Goal: Information Seeking & Learning: Check status

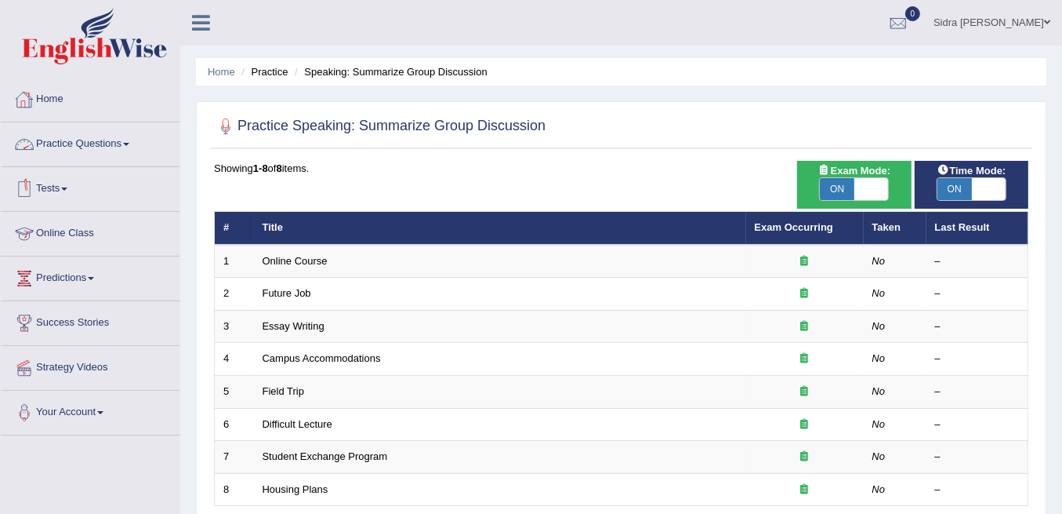
click at [69, 143] on link "Practice Questions" at bounding box center [90, 141] width 179 height 39
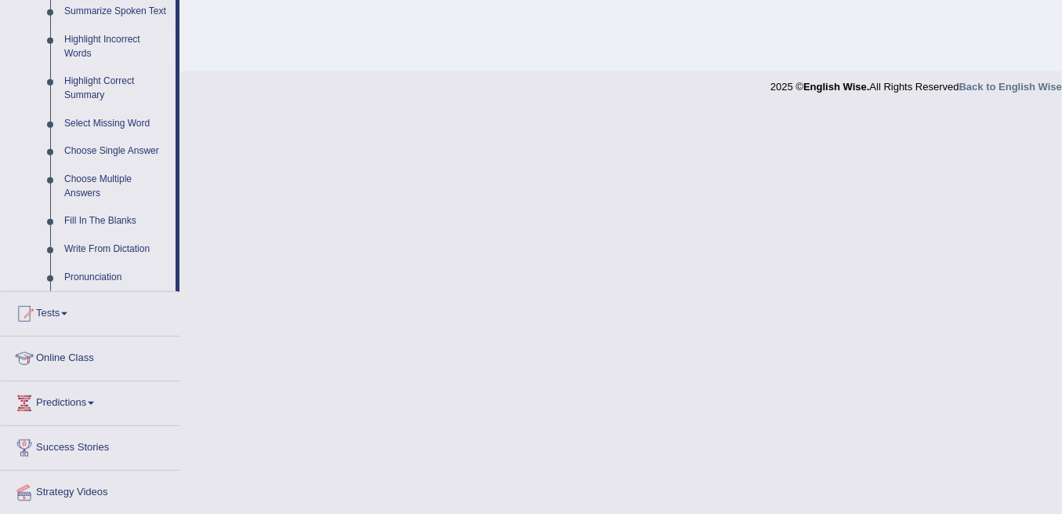
scroll to position [756, 0]
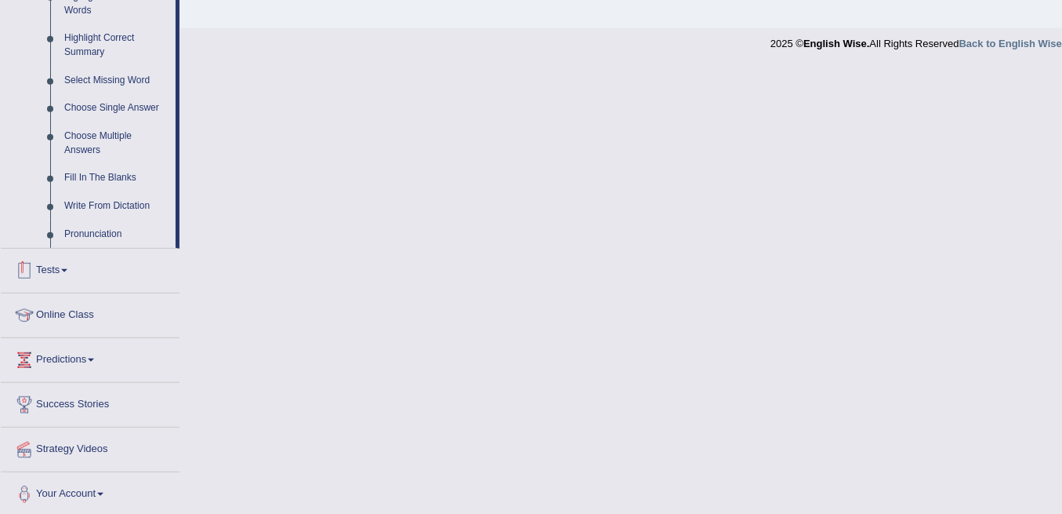
click at [54, 260] on link "Tests" at bounding box center [90, 268] width 179 height 39
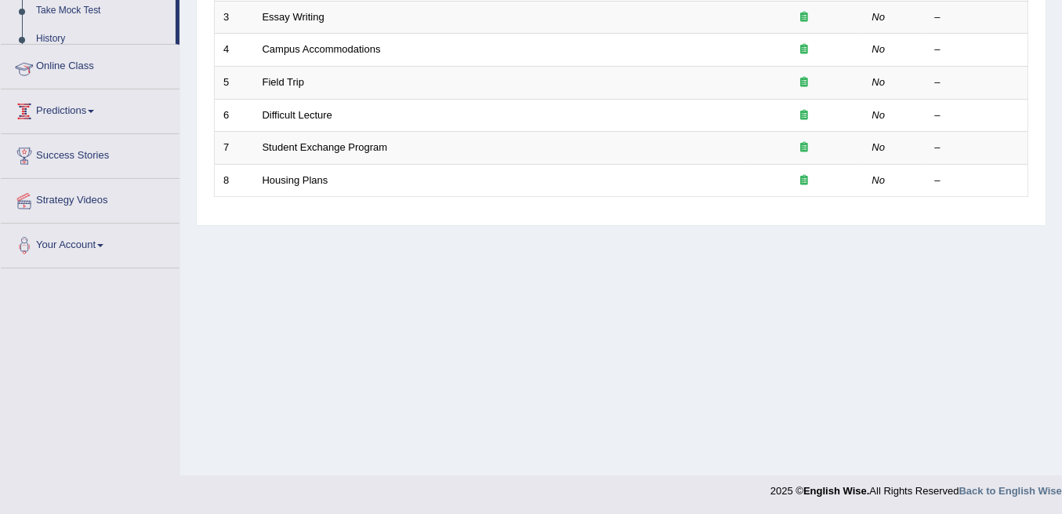
scroll to position [172, 0]
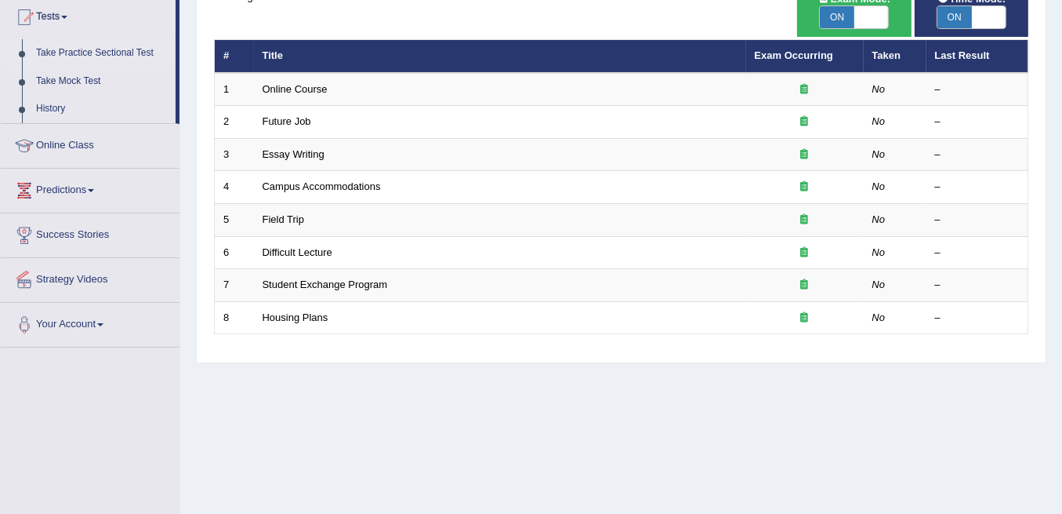
click at [83, 49] on link "Take Practice Sectional Test" at bounding box center [102, 53] width 147 height 28
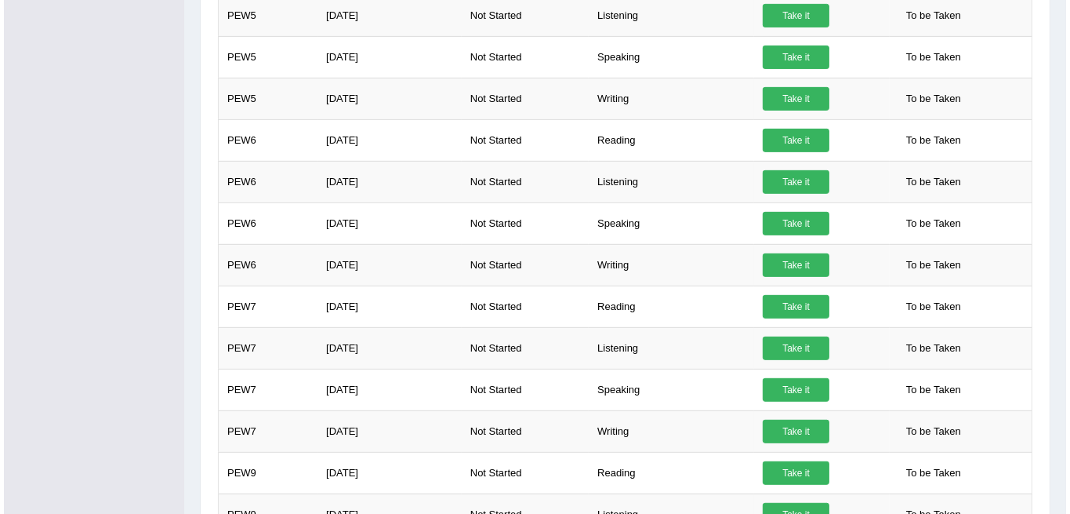
scroll to position [679, 0]
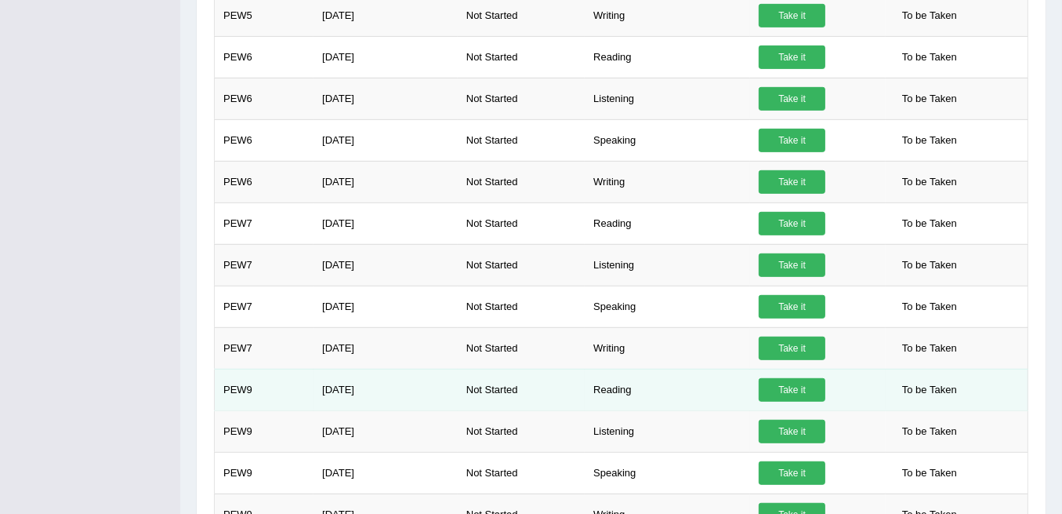
click at [815, 378] on link "Take it" at bounding box center [792, 390] width 67 height 24
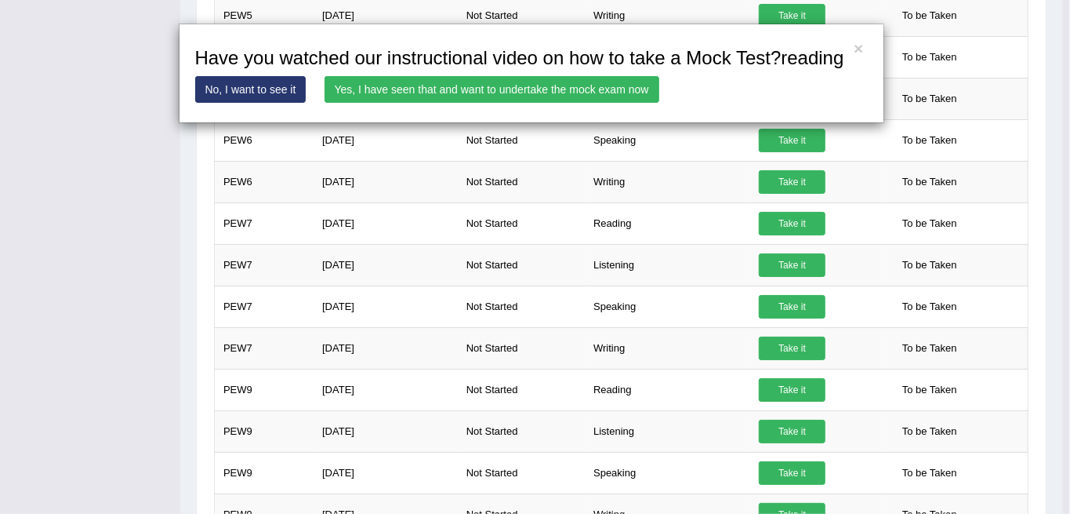
click at [626, 89] on link "Yes, I have seen that and want to undertake the mock exam now" at bounding box center [492, 89] width 335 height 27
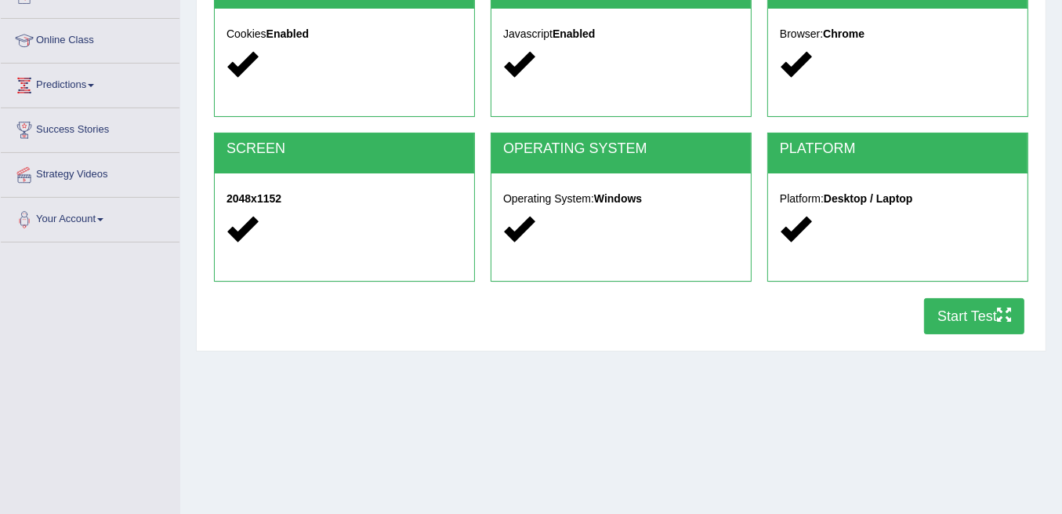
scroll to position [261, 0]
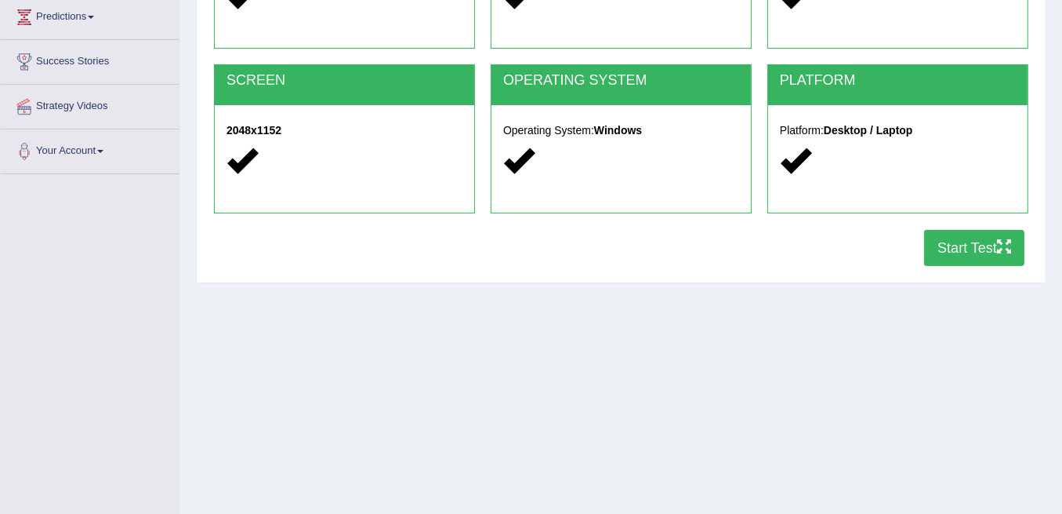
click at [961, 255] on button "Start Test" at bounding box center [974, 248] width 100 height 36
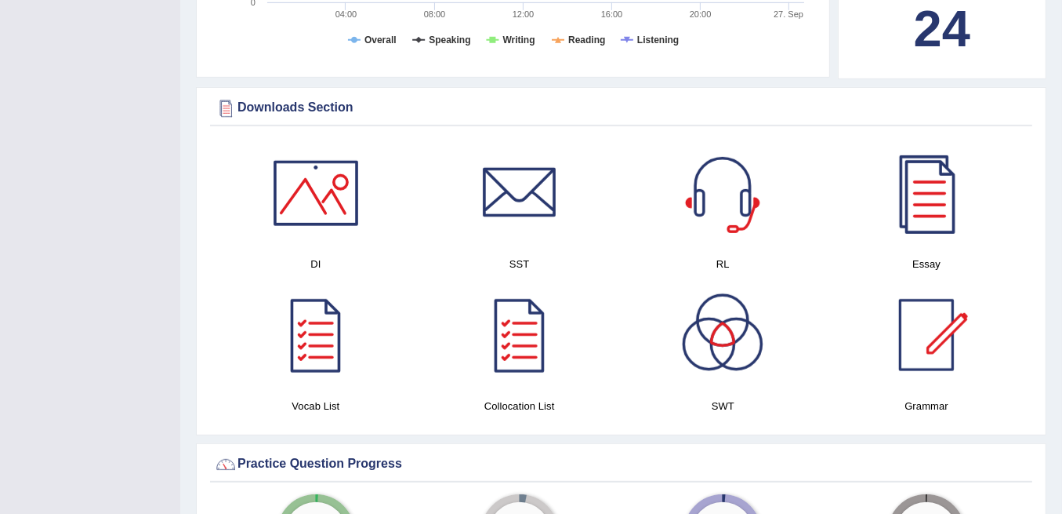
scroll to position [679, 0]
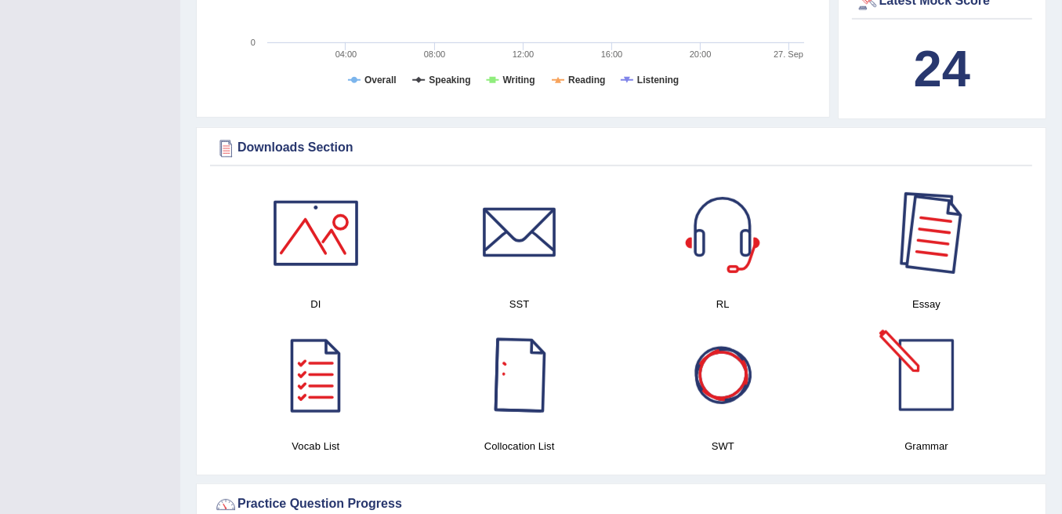
click at [934, 212] on div at bounding box center [927, 233] width 110 height 110
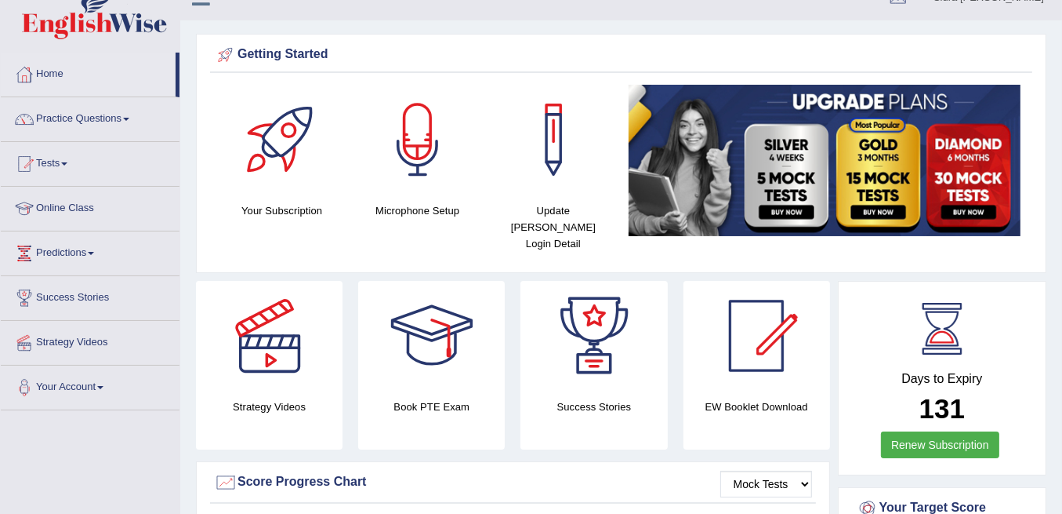
scroll to position [0, 0]
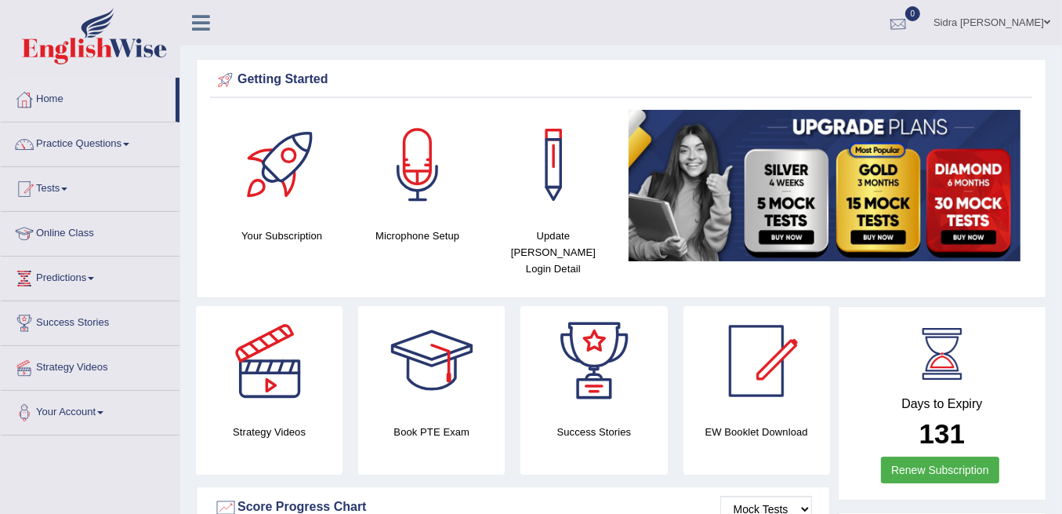
click at [910, 29] on div at bounding box center [899, 24] width 24 height 24
click at [901, 62] on div "See All Alerts" at bounding box center [804, 66] width 209 height 16
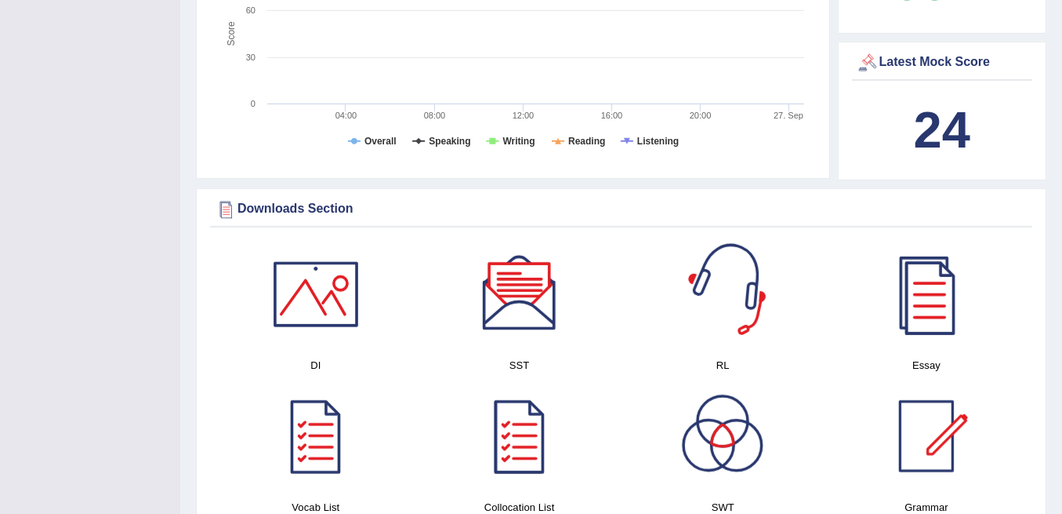
scroll to position [627, 0]
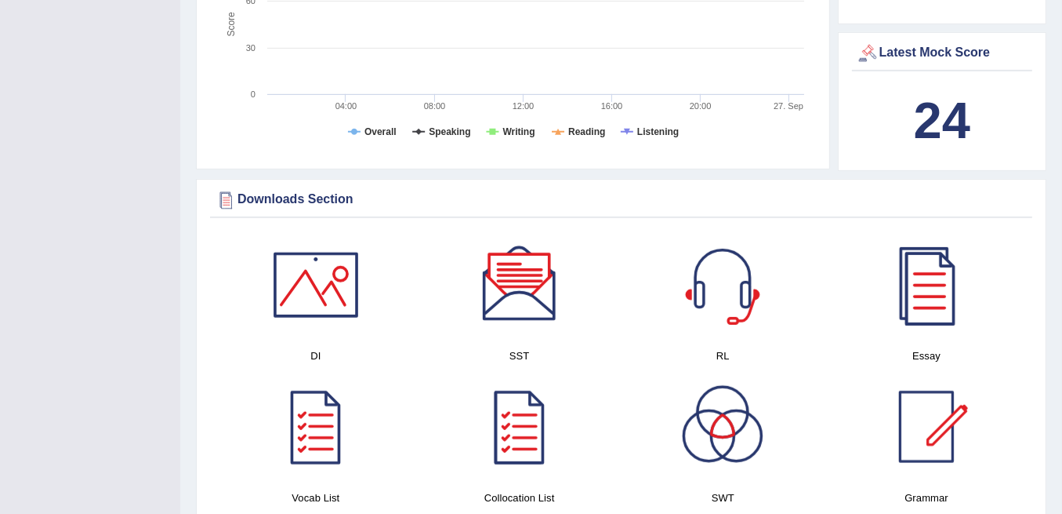
click at [725, 391] on div at bounding box center [723, 427] width 110 height 110
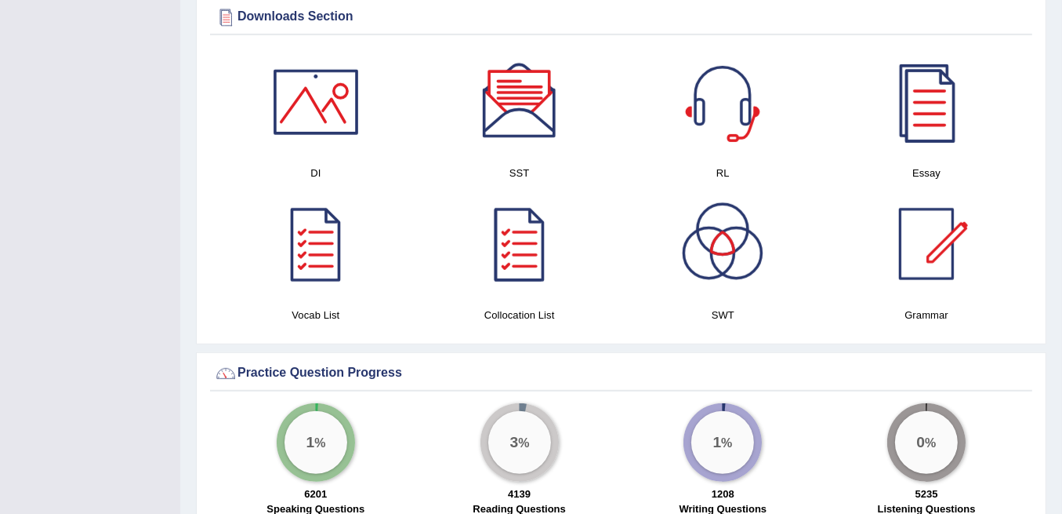
scroll to position [805, 0]
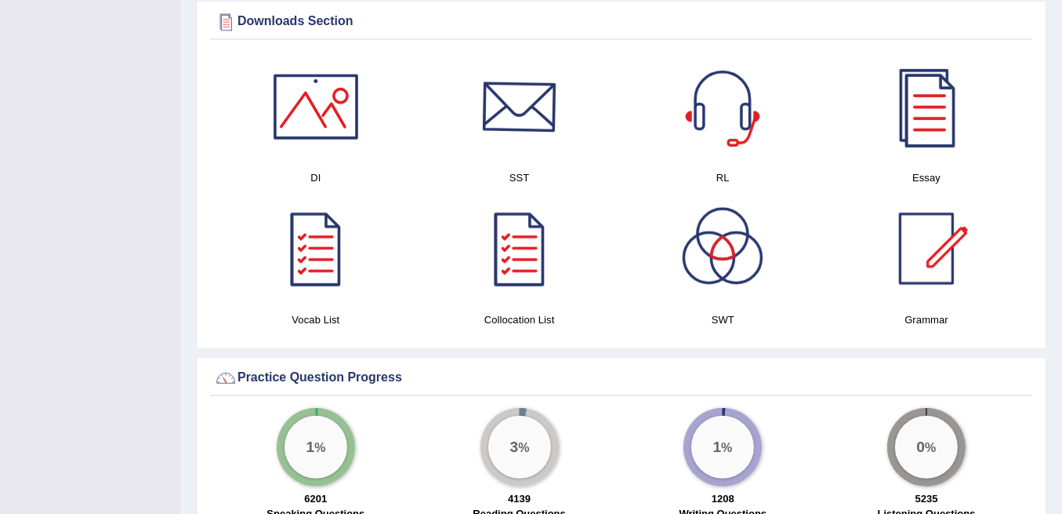
click at [542, 110] on div at bounding box center [520, 107] width 110 height 110
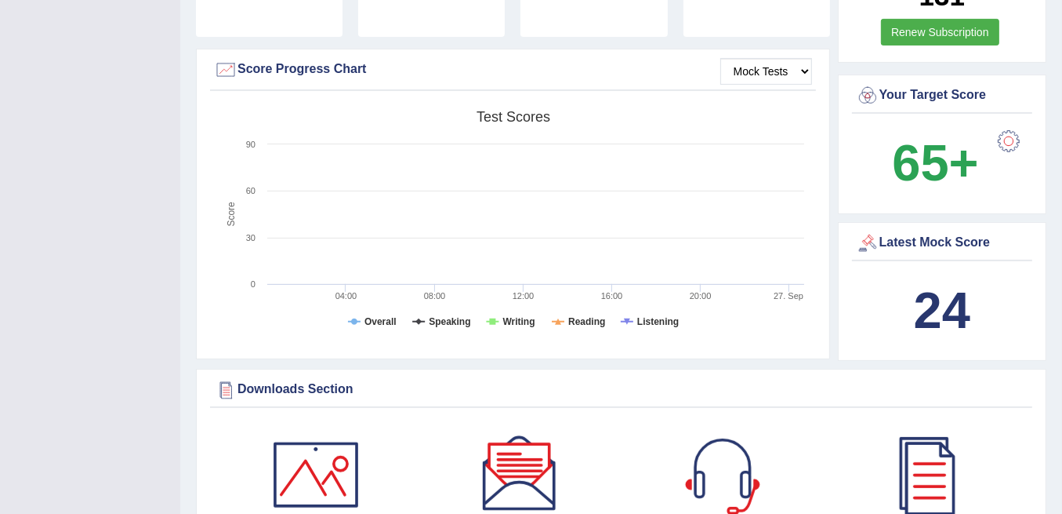
scroll to position [440, 0]
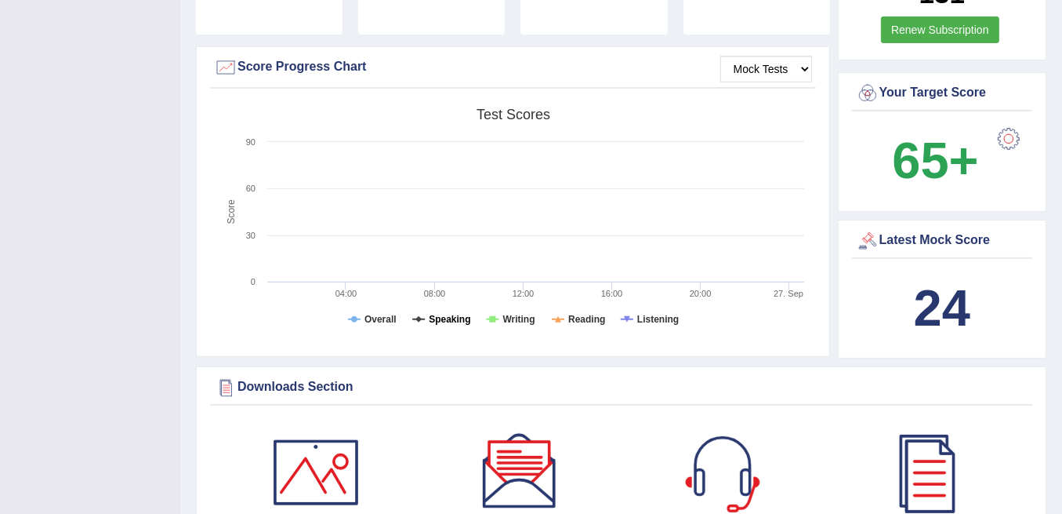
click at [448, 314] on tspan "Speaking" at bounding box center [450, 319] width 42 height 11
click at [511, 314] on tspan "Writing" at bounding box center [519, 319] width 32 height 11
click at [590, 314] on tspan "Reading" at bounding box center [586, 319] width 37 height 11
click at [666, 314] on tspan "Listening" at bounding box center [658, 319] width 42 height 11
click at [383, 314] on tspan "Overall" at bounding box center [381, 319] width 32 height 11
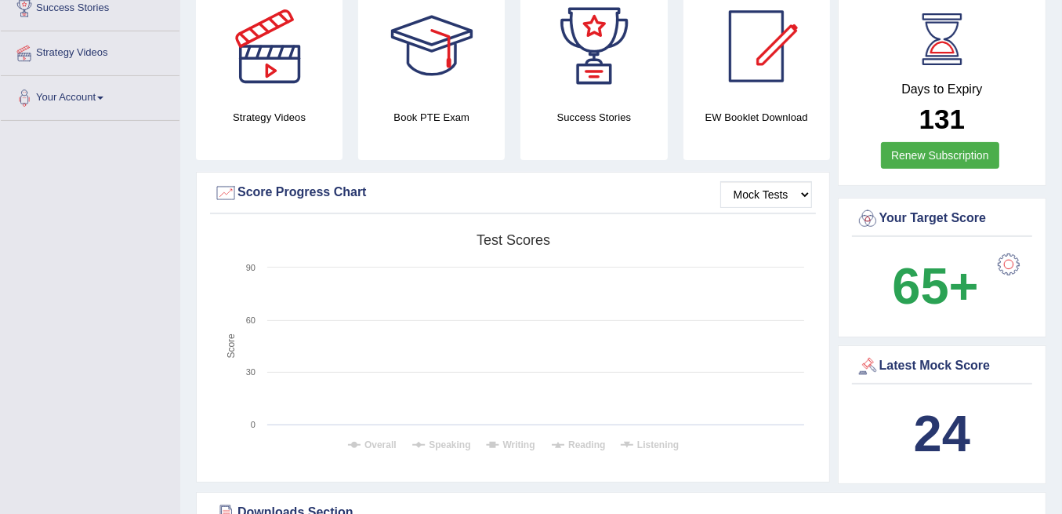
scroll to position [283, 0]
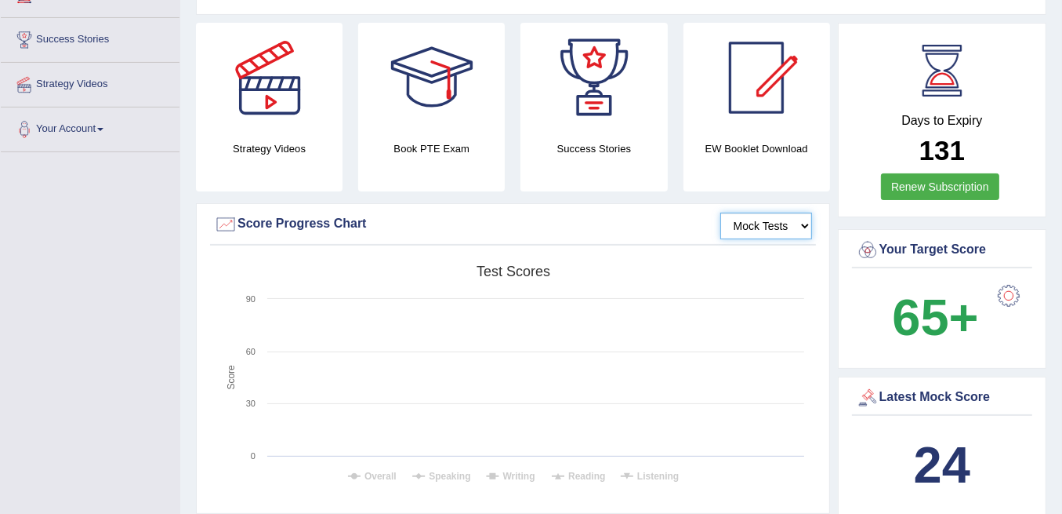
click at [769, 215] on select "Mock Tests" at bounding box center [767, 225] width 92 height 27
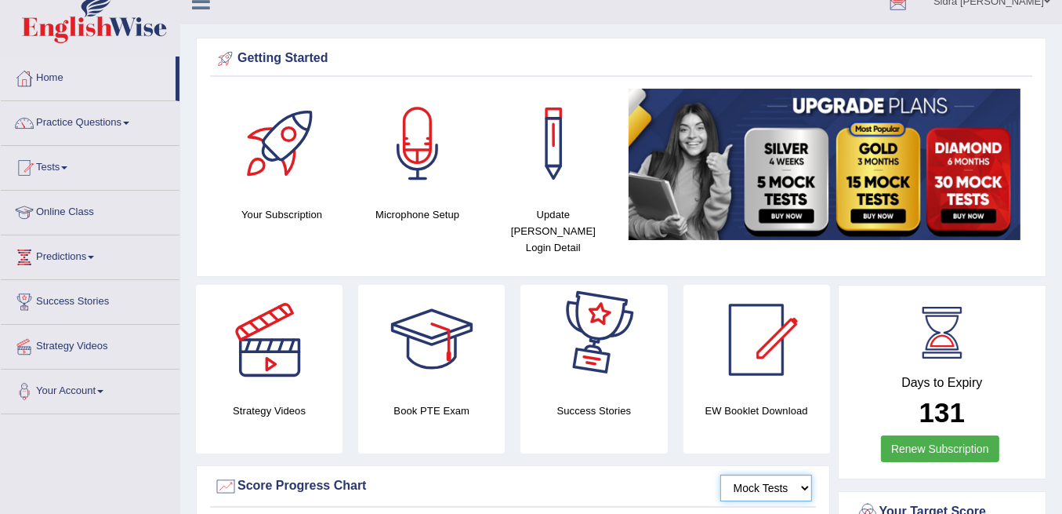
scroll to position [0, 0]
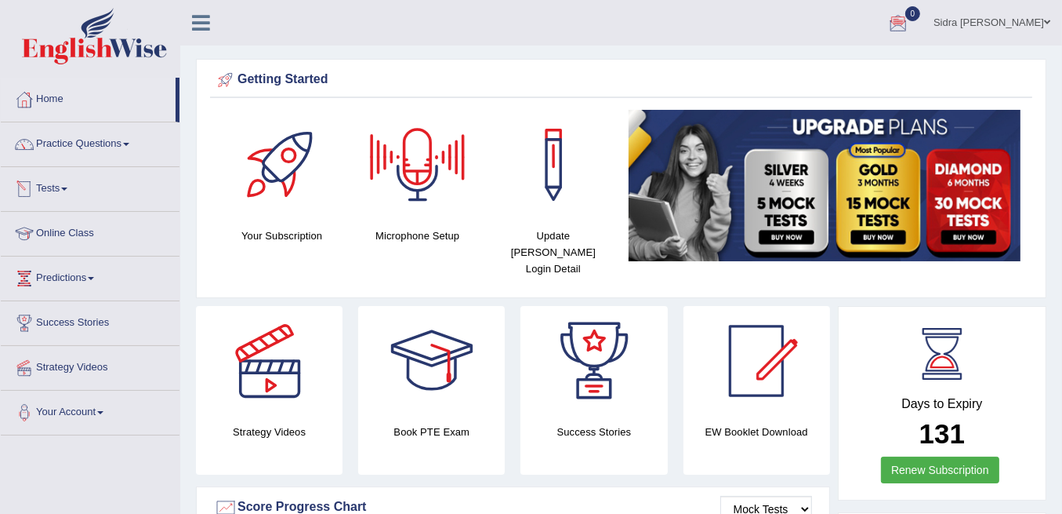
click at [51, 186] on link "Tests" at bounding box center [90, 186] width 179 height 39
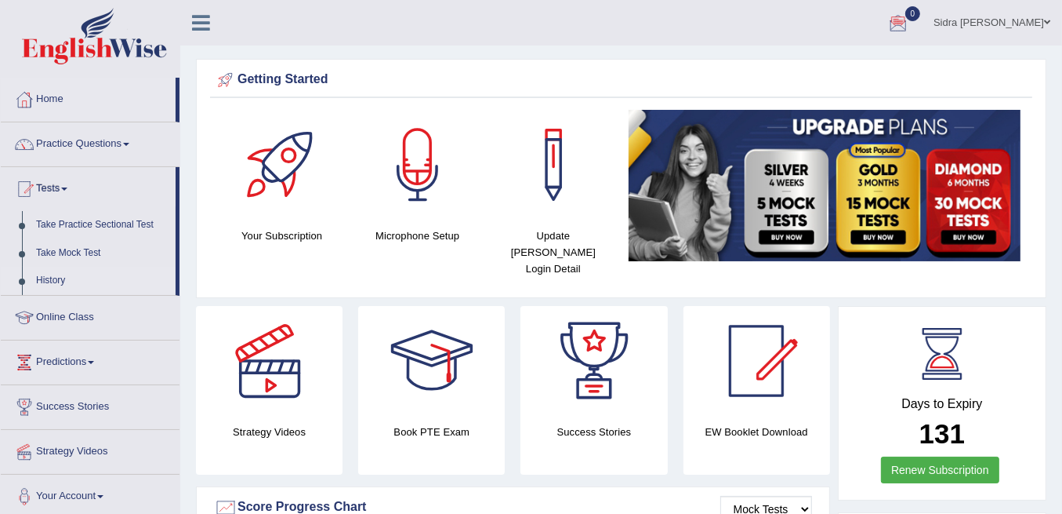
click at [42, 273] on link "History" at bounding box center [102, 281] width 147 height 28
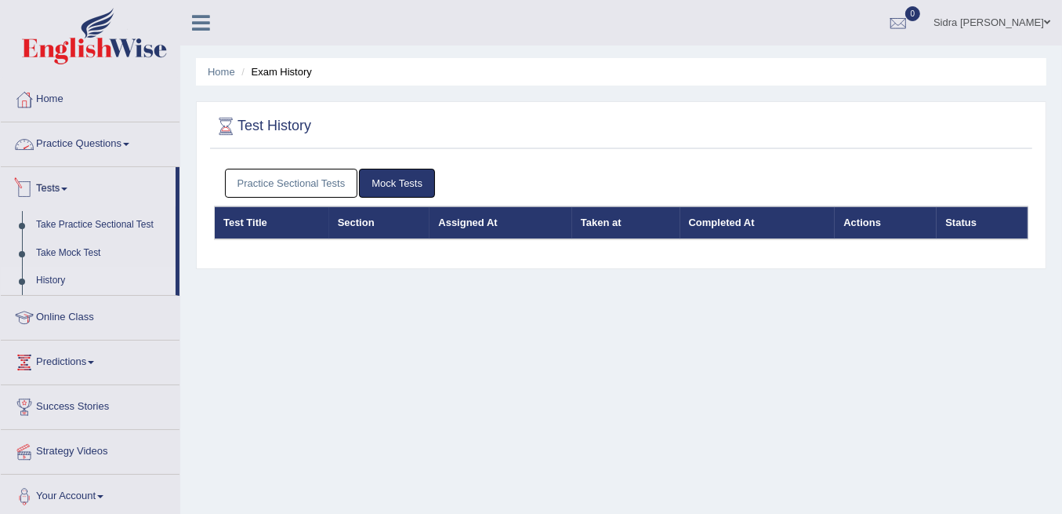
click at [71, 147] on link "Practice Questions" at bounding box center [90, 141] width 179 height 39
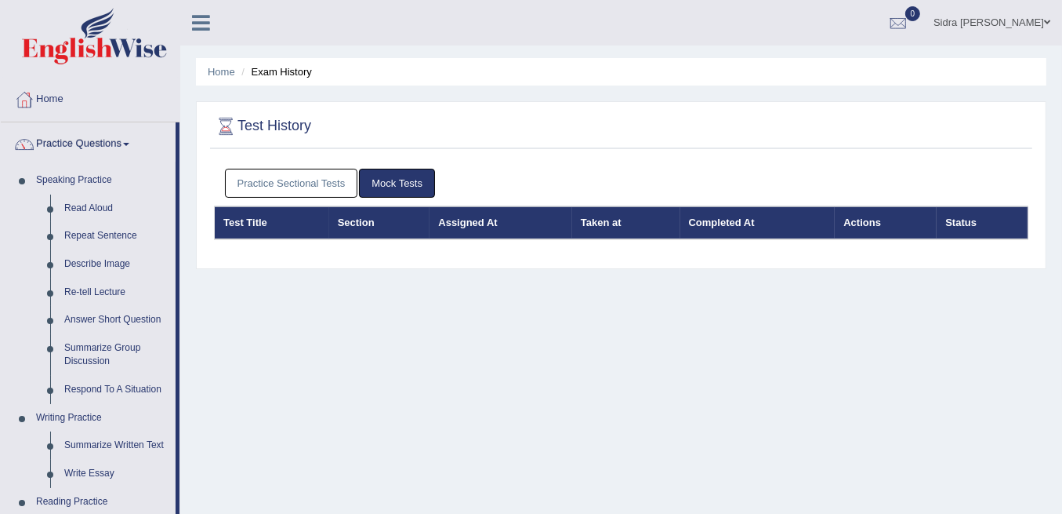
click at [71, 147] on link "Practice Questions" at bounding box center [88, 141] width 175 height 39
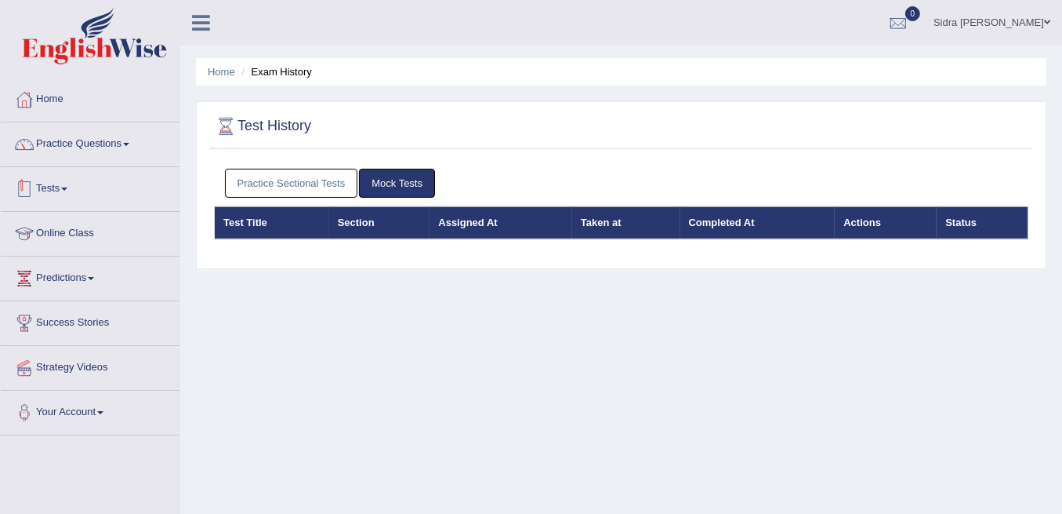
click at [64, 183] on link "Tests" at bounding box center [90, 186] width 179 height 39
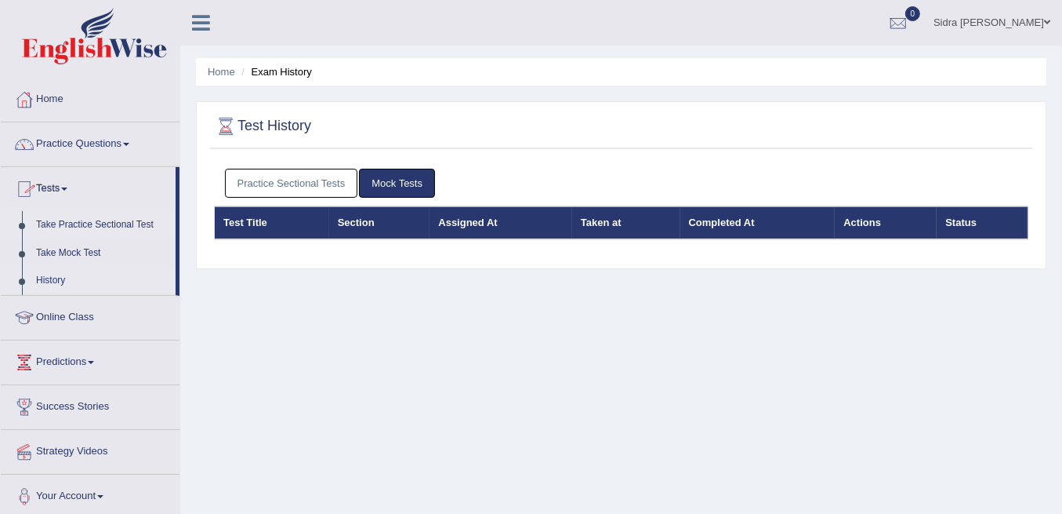
click at [78, 223] on link "Take Practice Sectional Test" at bounding box center [102, 225] width 147 height 28
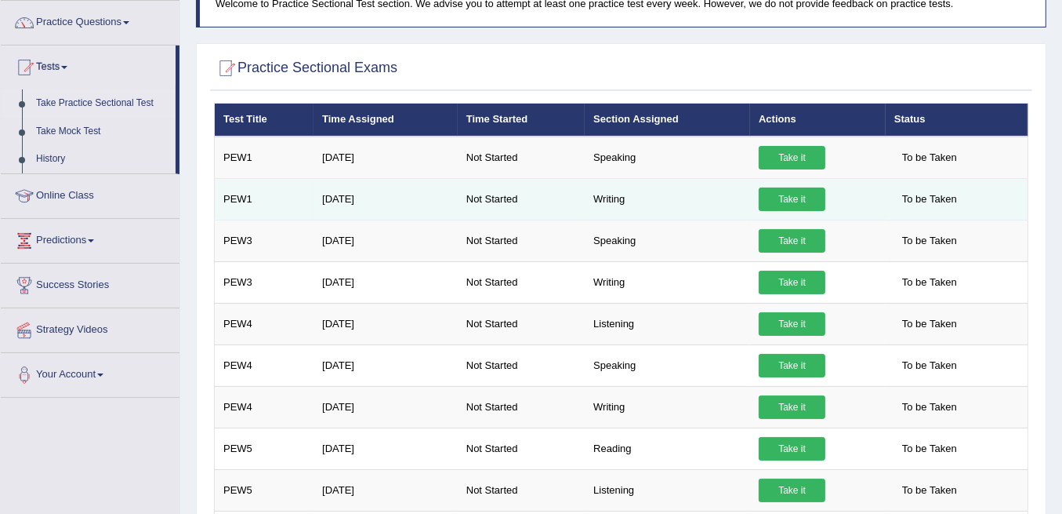
scroll to position [1, 0]
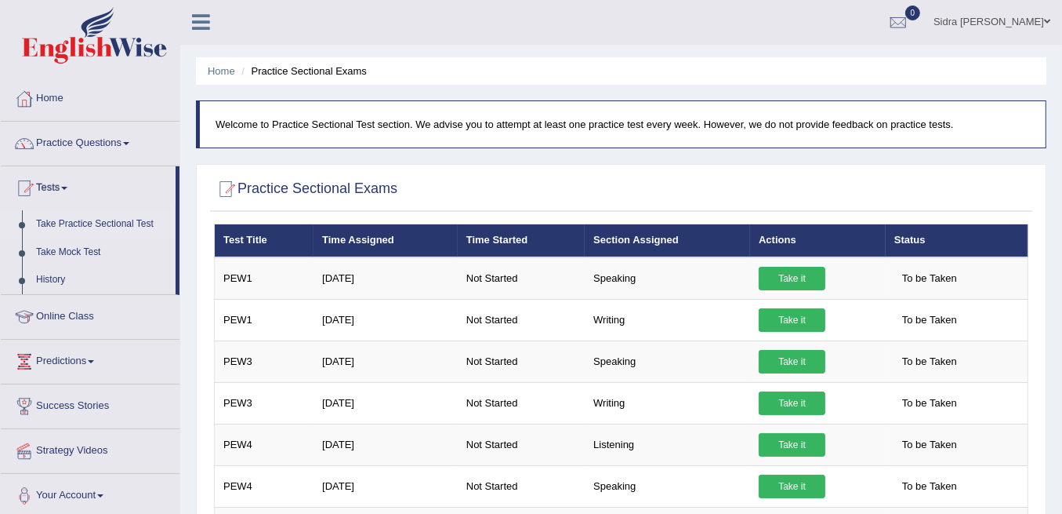
drag, startPoint x: 533, startPoint y: 216, endPoint x: 510, endPoint y: 201, distance: 27.8
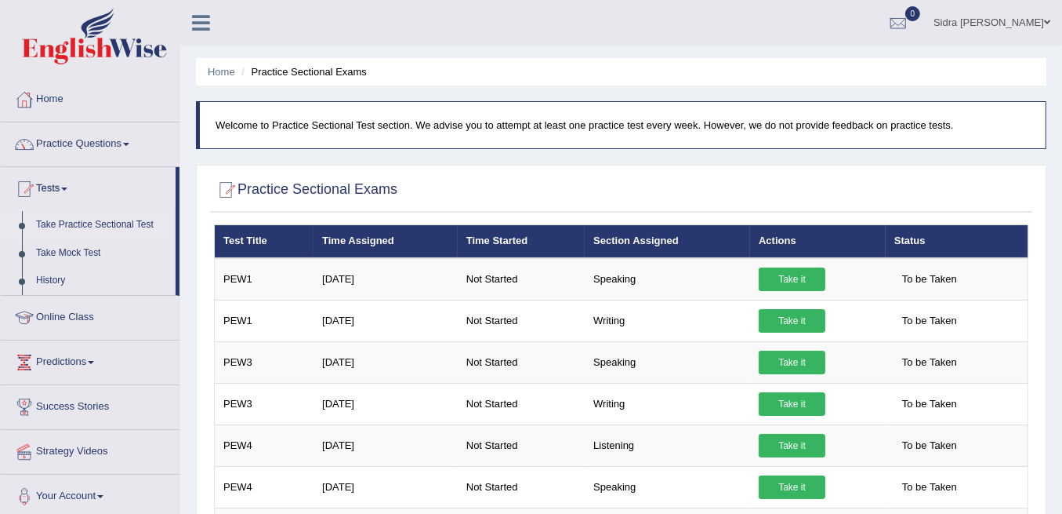
click at [921, 16] on span "0" at bounding box center [914, 13] width 16 height 15
click at [848, 60] on link "See All Alerts" at bounding box center [804, 65] width 87 height 17
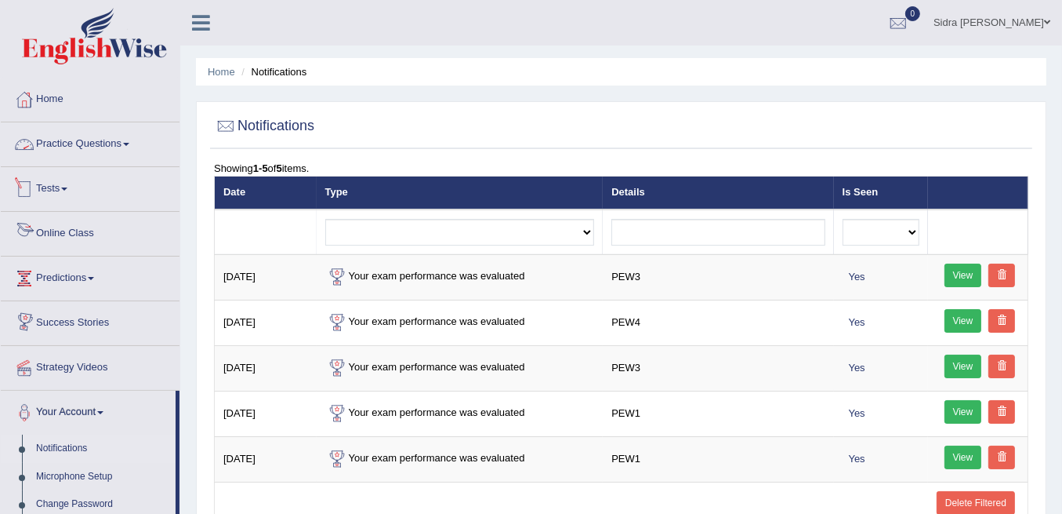
click at [102, 158] on link "Practice Questions" at bounding box center [90, 141] width 179 height 39
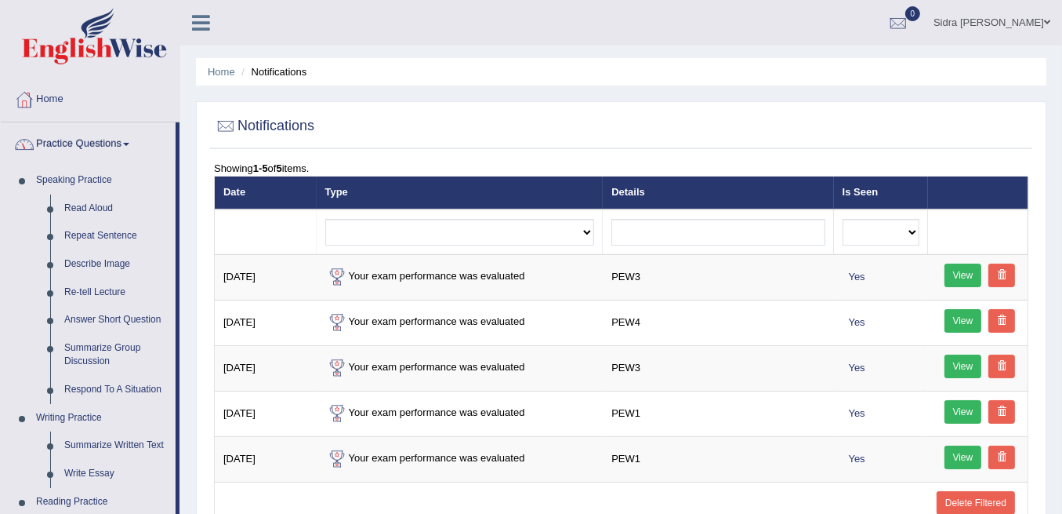
click at [105, 142] on link "Practice Questions" at bounding box center [88, 141] width 175 height 39
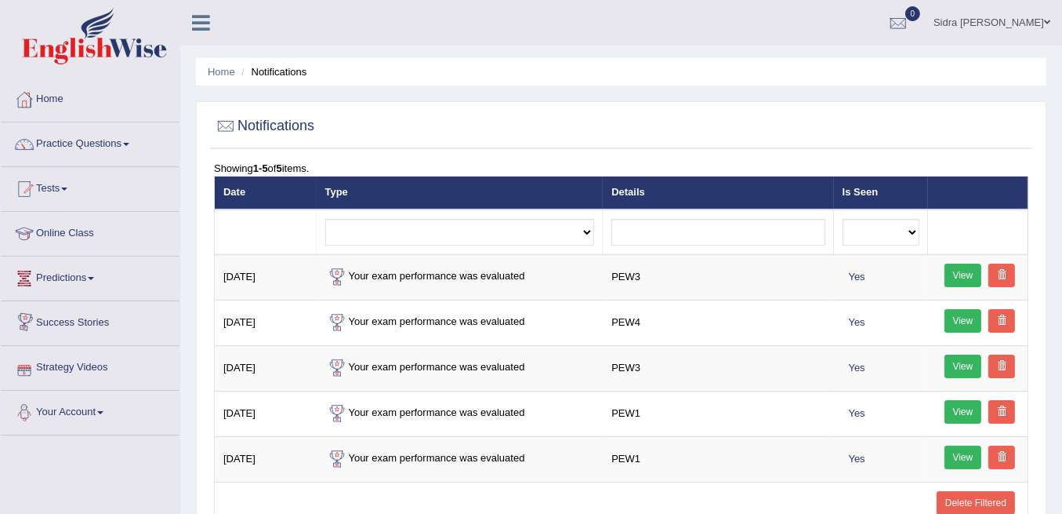
click at [51, 184] on link "Tests" at bounding box center [90, 186] width 179 height 39
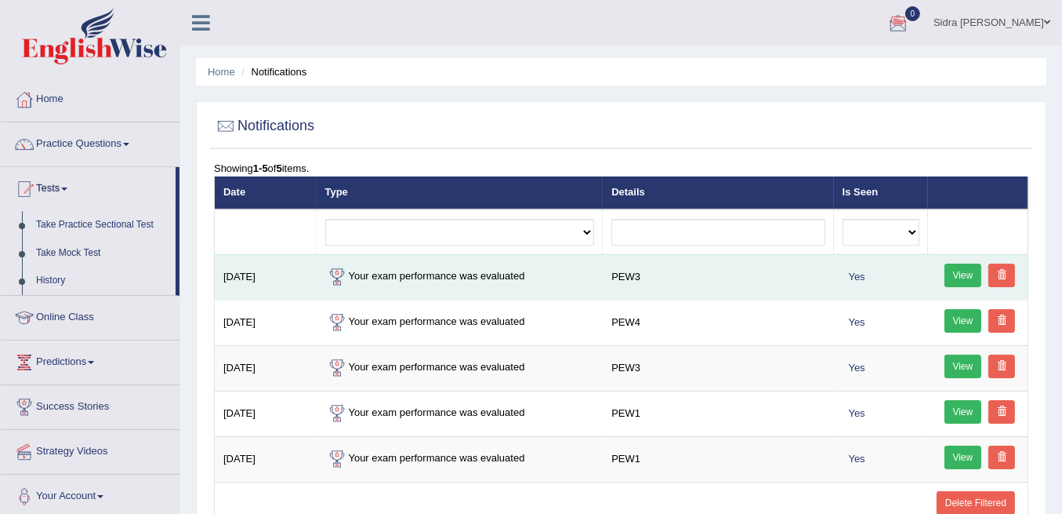
click at [958, 271] on link "View" at bounding box center [964, 275] width 38 height 24
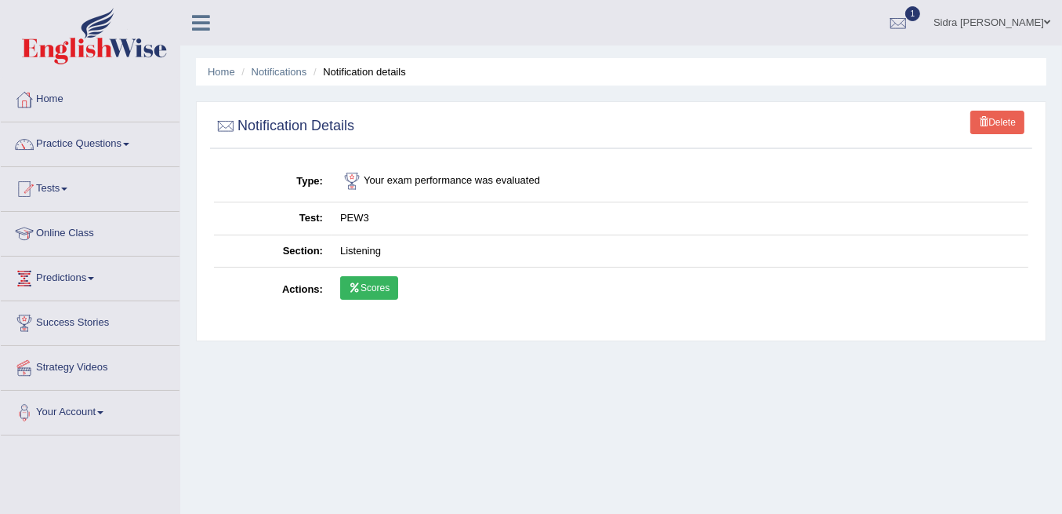
click at [372, 297] on td "Scores" at bounding box center [680, 289] width 697 height 45
click at [374, 292] on link "Scores" at bounding box center [369, 288] width 58 height 24
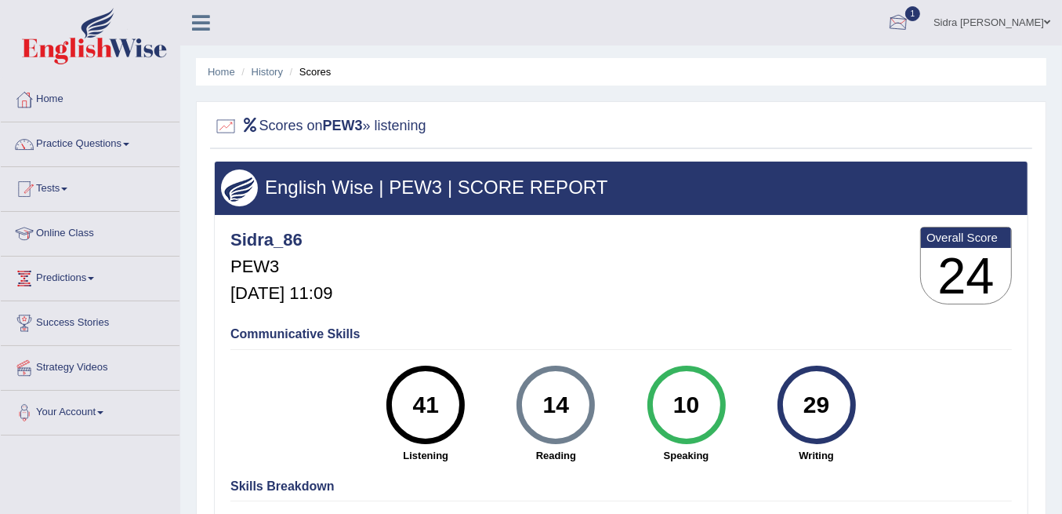
click at [922, 6] on link "1" at bounding box center [898, 20] width 47 height 41
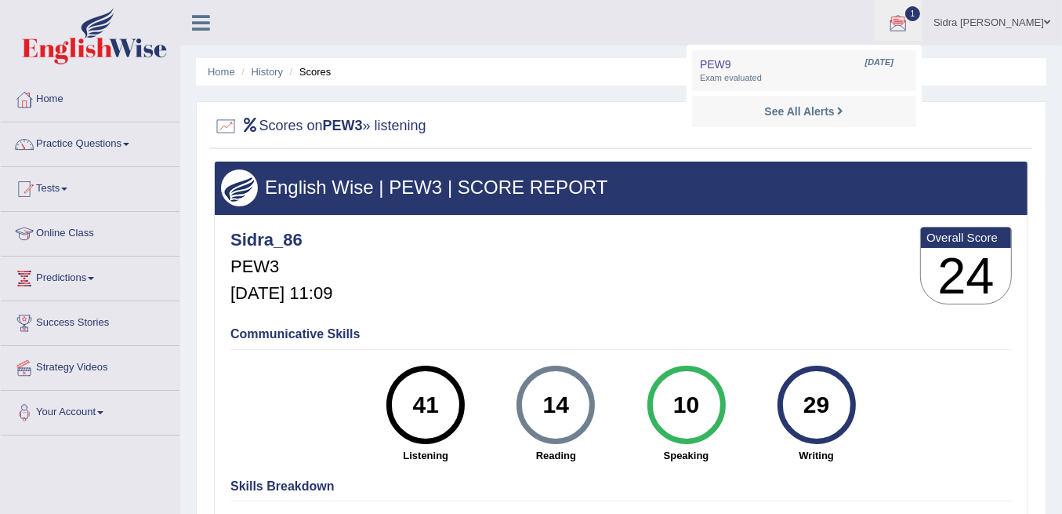
click at [841, 88] on li "PEW9 [DATE] Exam evaluated" at bounding box center [804, 70] width 224 height 41
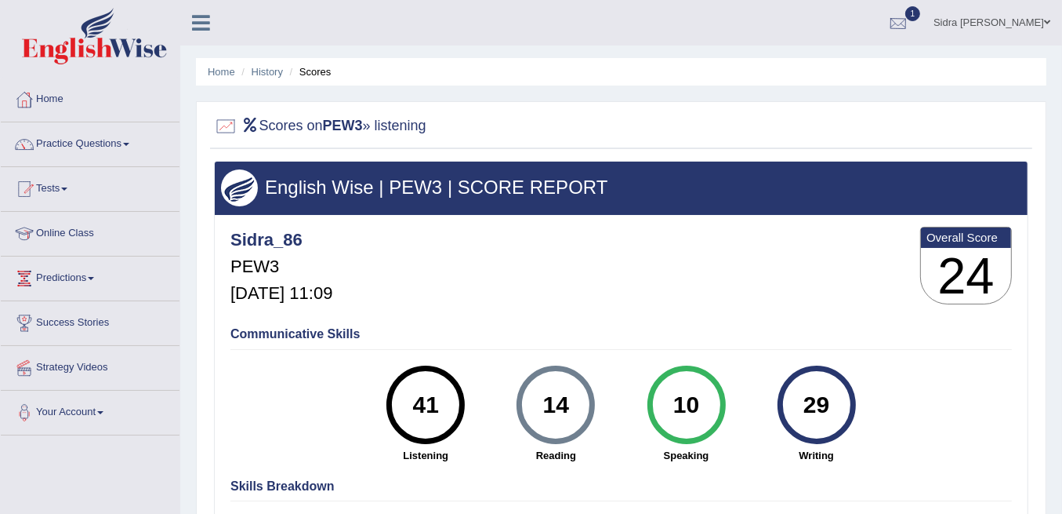
click at [910, 24] on div at bounding box center [899, 24] width 24 height 24
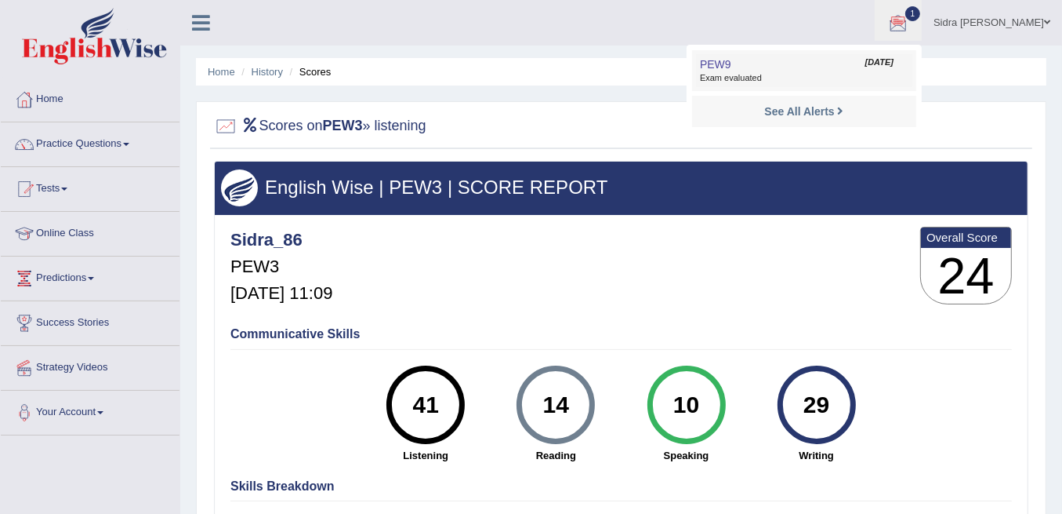
click at [894, 63] on span "Sep 27, 2025" at bounding box center [880, 62] width 28 height 13
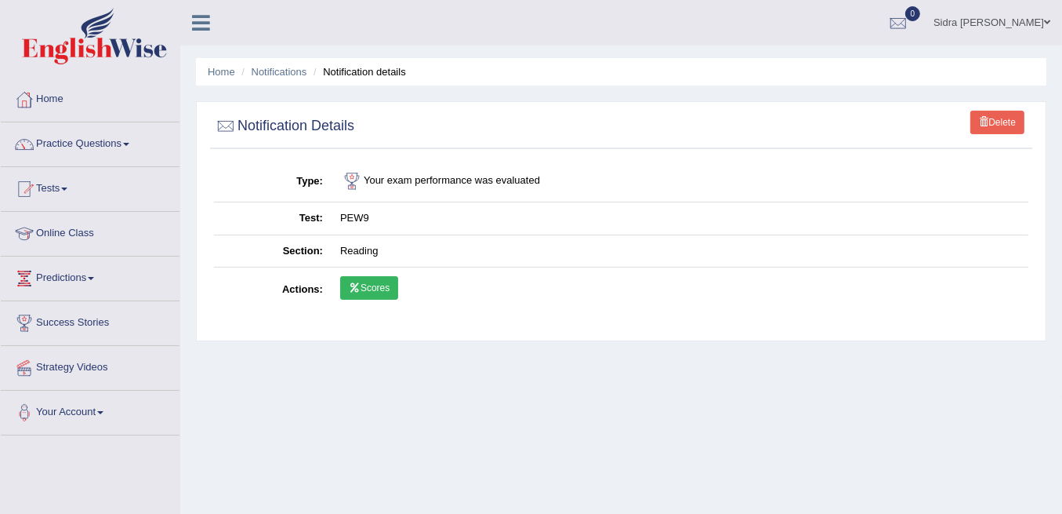
click at [369, 282] on link "Scores" at bounding box center [369, 288] width 58 height 24
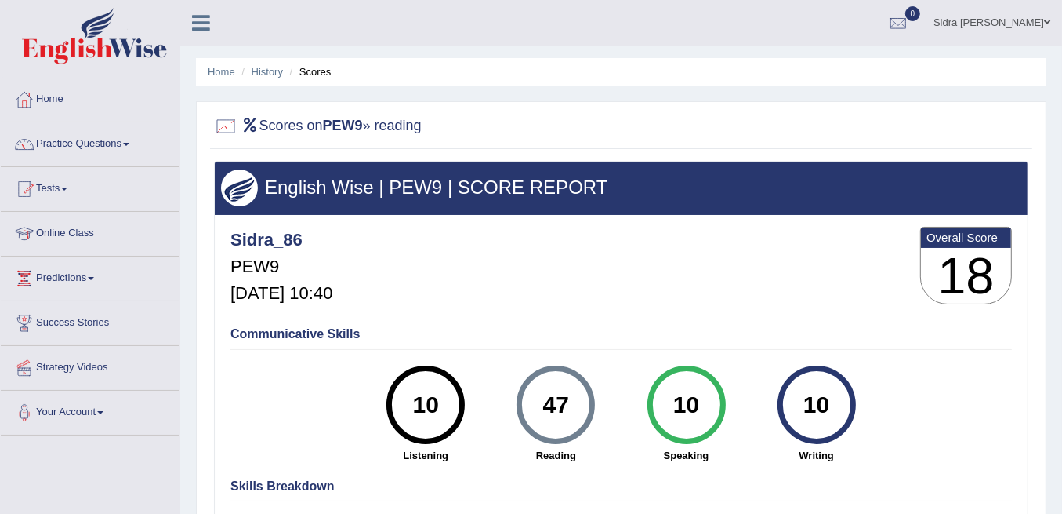
click at [226, 129] on div at bounding box center [226, 126] width 24 height 24
click at [976, 255] on h3 "18" at bounding box center [966, 276] width 90 height 56
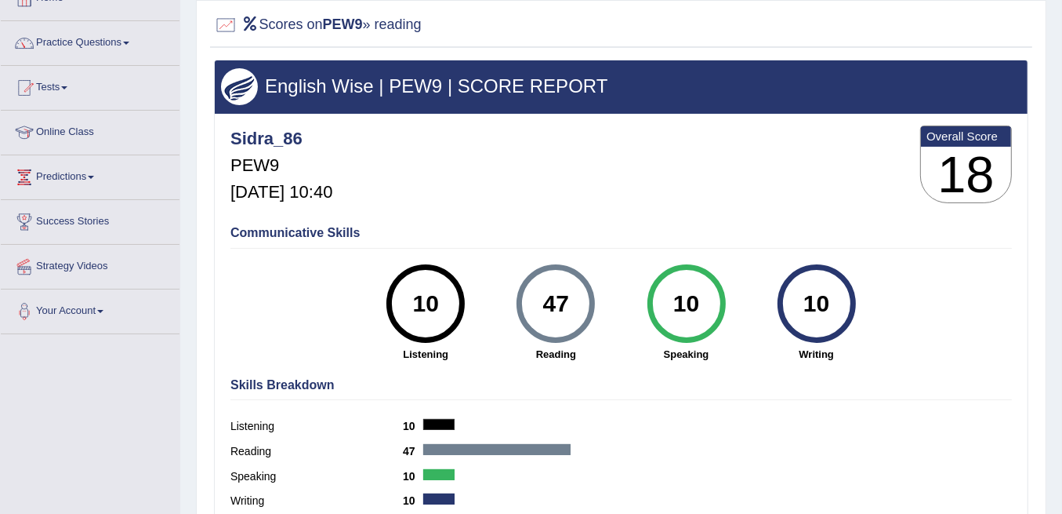
scroll to position [100, 0]
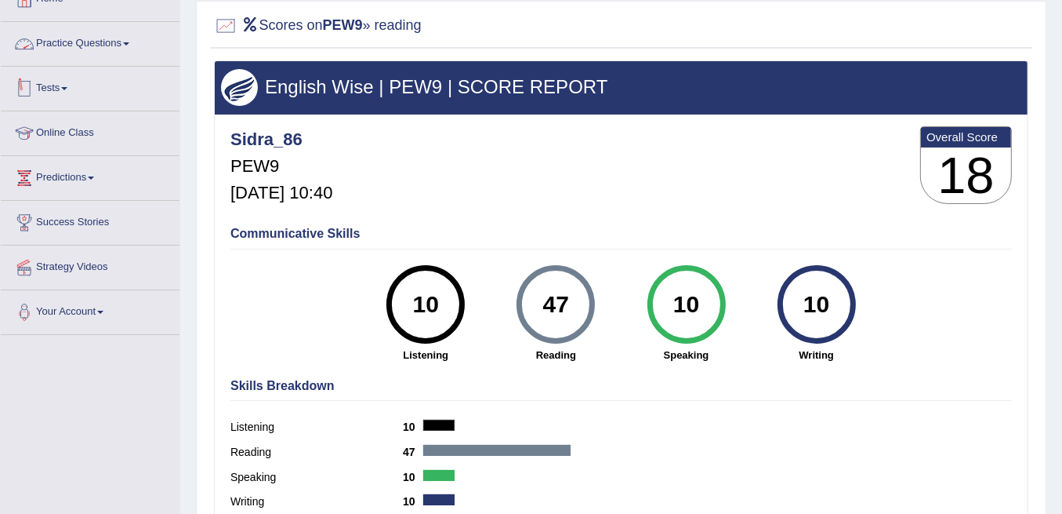
click at [71, 90] on link "Tests" at bounding box center [90, 86] width 179 height 39
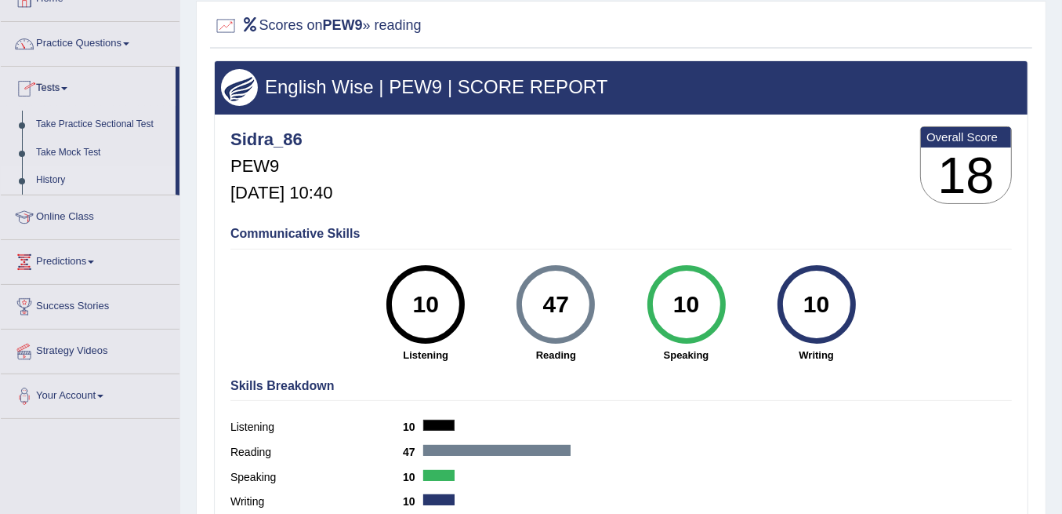
click at [52, 176] on link "History" at bounding box center [102, 180] width 147 height 28
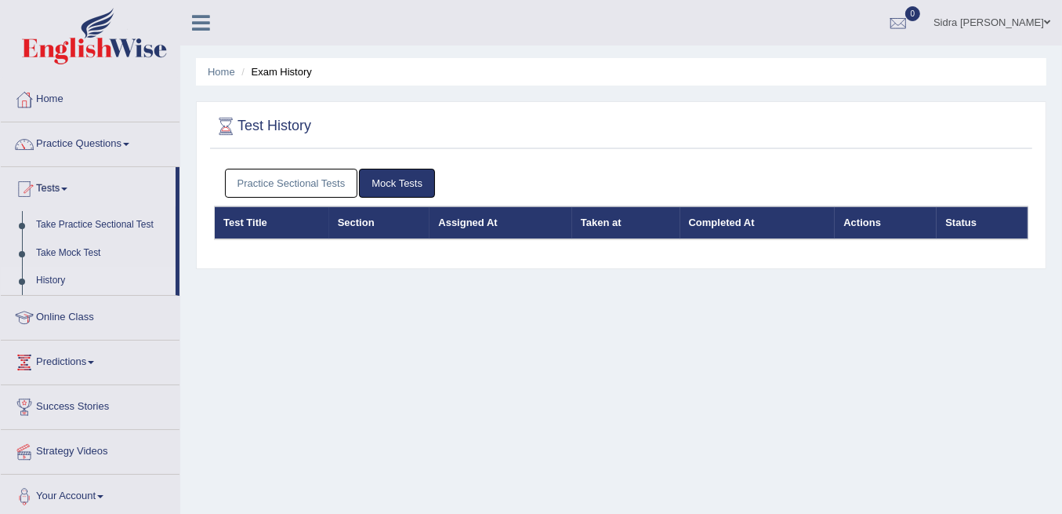
click at [302, 71] on li "Exam History" at bounding box center [275, 71] width 74 height 15
click at [202, 24] on icon at bounding box center [201, 23] width 18 height 20
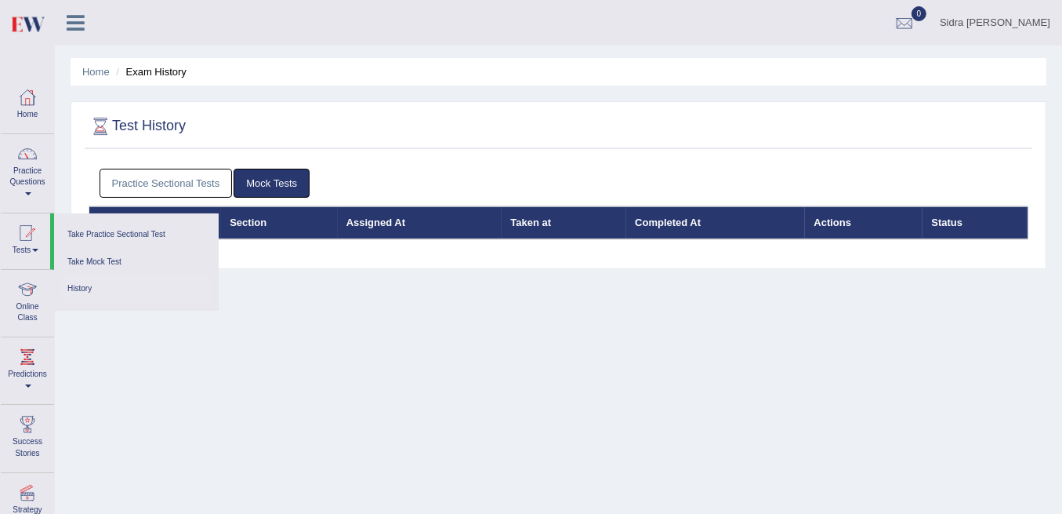
click at [71, 292] on link "History" at bounding box center [136, 288] width 149 height 27
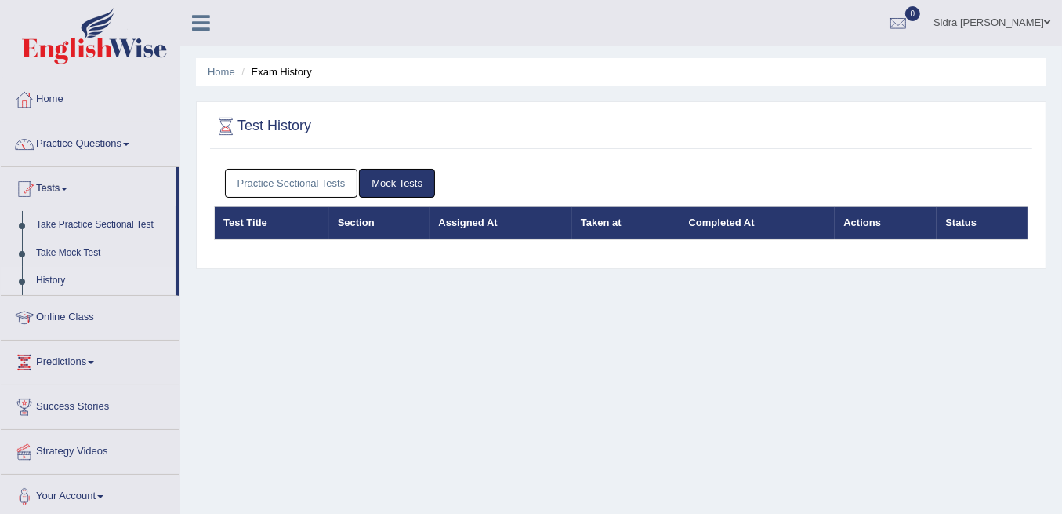
click at [394, 183] on link "Mock Tests" at bounding box center [397, 183] width 76 height 29
click at [491, 220] on th "Assigned At" at bounding box center [501, 222] width 143 height 33
click at [910, 28] on div at bounding box center [899, 24] width 24 height 24
click at [835, 67] on strong "See All Alerts" at bounding box center [800, 66] width 70 height 13
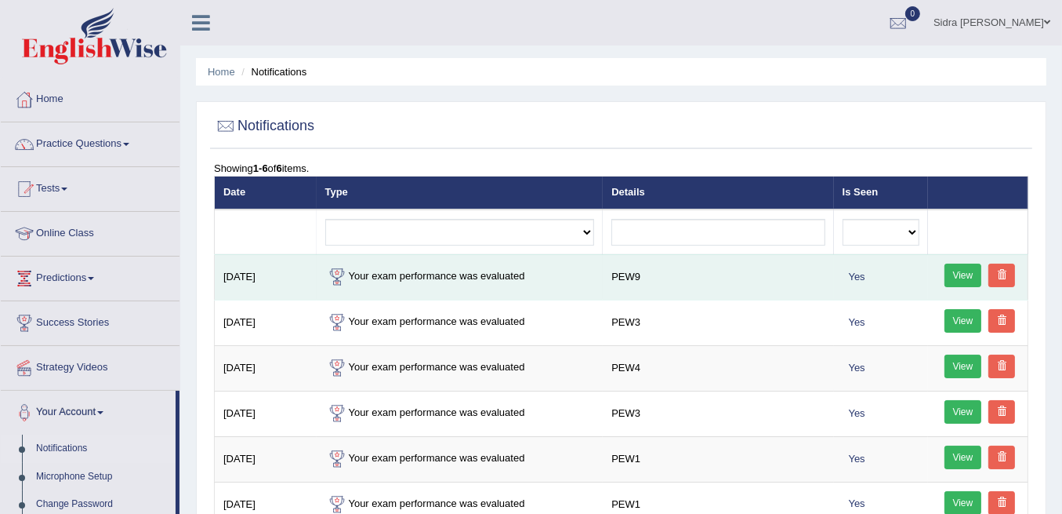
click at [976, 274] on link "View" at bounding box center [964, 275] width 38 height 24
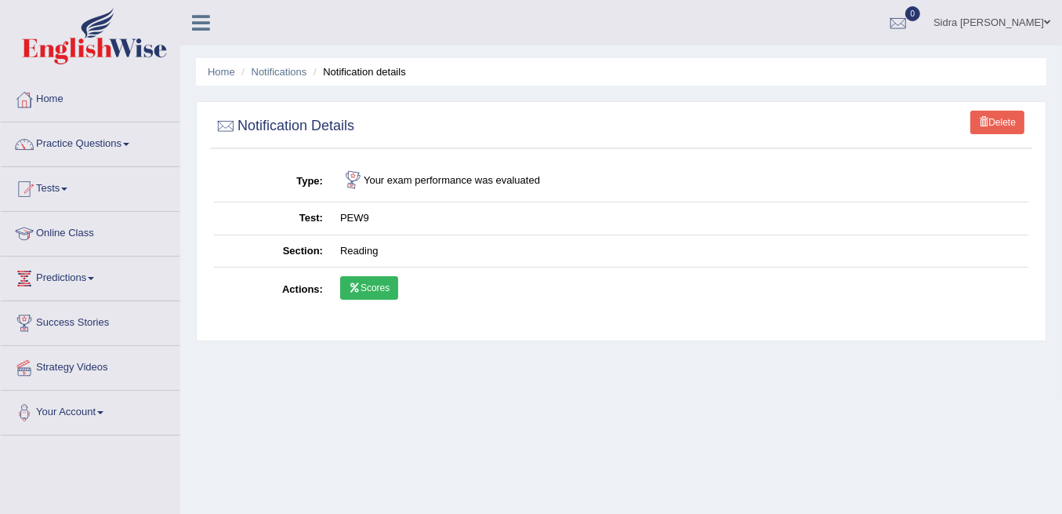
click at [378, 286] on link "Scores" at bounding box center [369, 288] width 58 height 24
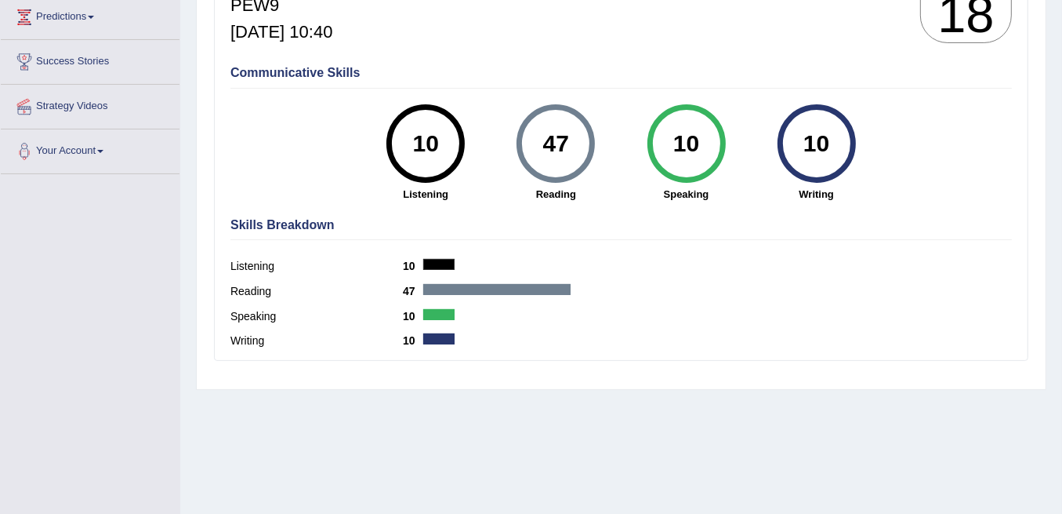
scroll to position [309, 0]
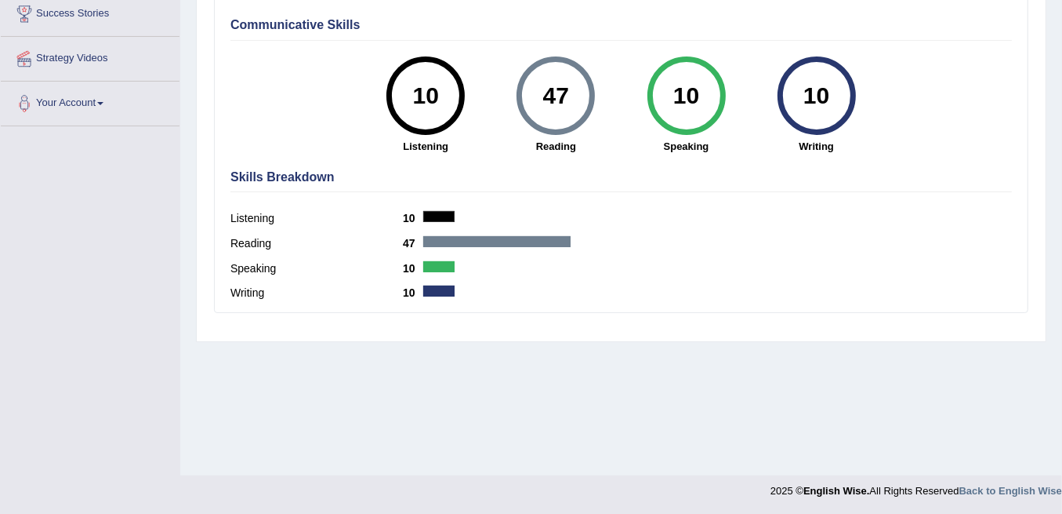
click at [303, 180] on h4 "Skills Breakdown" at bounding box center [622, 177] width 782 height 14
click at [284, 215] on label "Listening" at bounding box center [317, 218] width 173 height 16
drag, startPoint x: 286, startPoint y: 258, endPoint x: 321, endPoint y: 207, distance: 61.5
click at [297, 240] on div "Skills Breakdown Listening 10 Reading 47 Speaking 10 Writing 10" at bounding box center [622, 237] width 790 height 150
click at [425, 126] on div "10" at bounding box center [426, 95] width 78 height 78
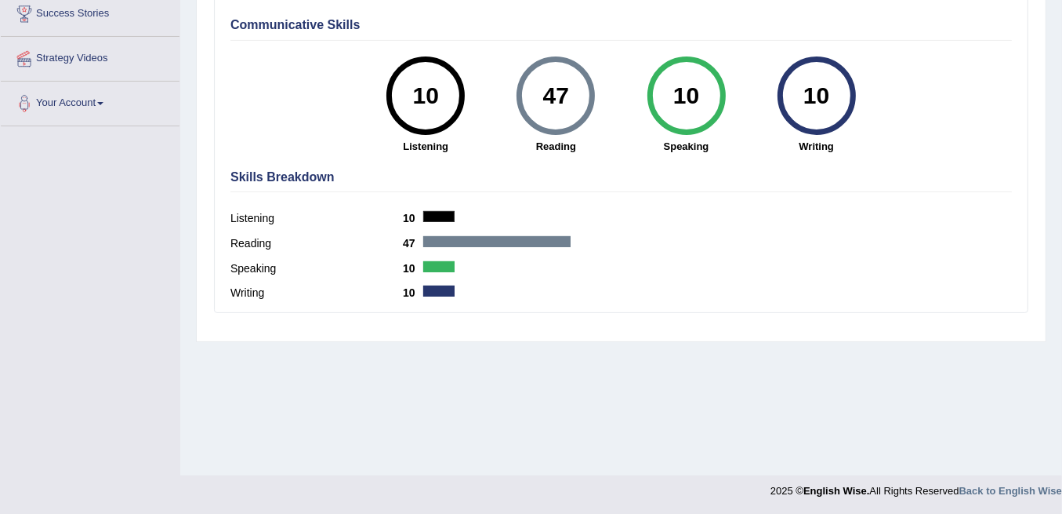
click at [650, 115] on div "10 Speaking" at bounding box center [686, 104] width 130 height 97
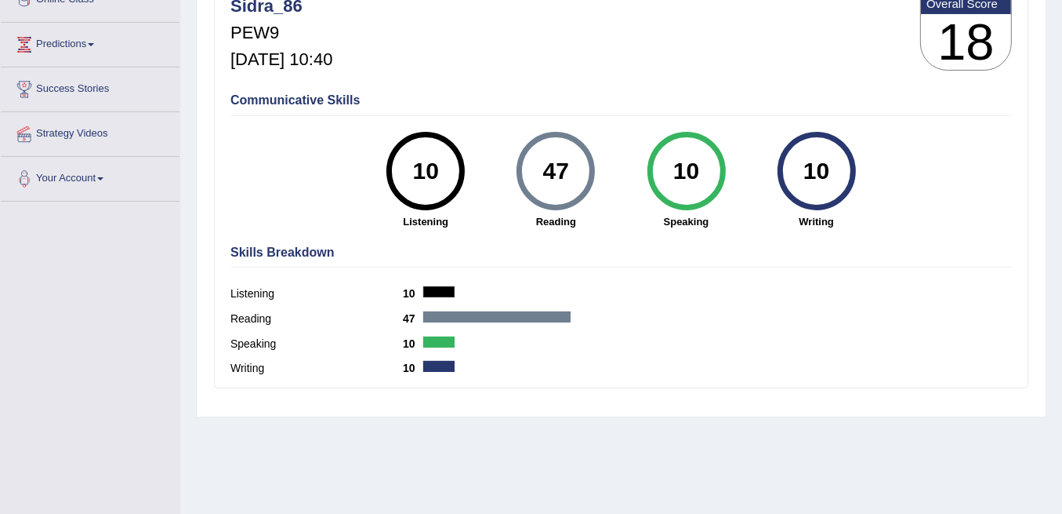
scroll to position [100, 0]
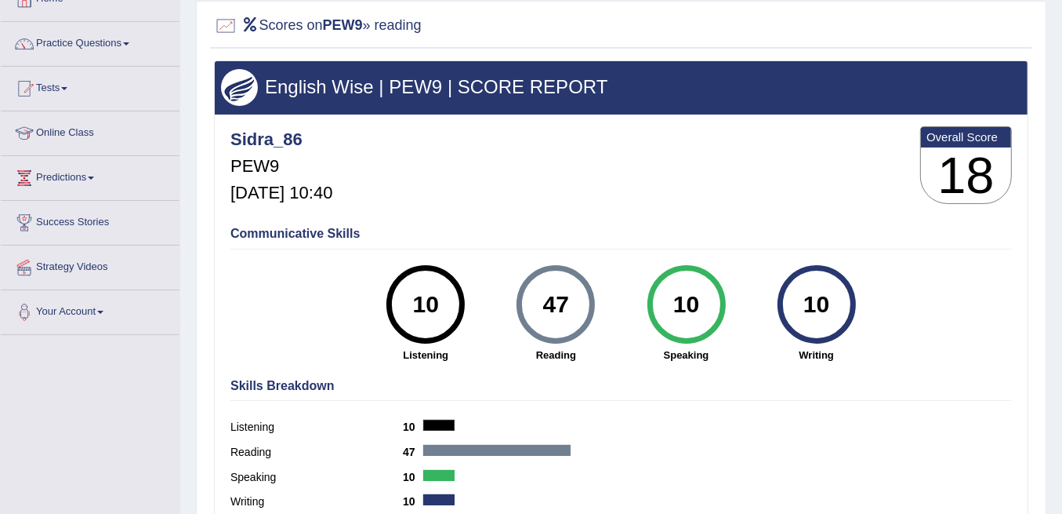
click at [990, 130] on b "Overall Score" at bounding box center [966, 136] width 79 height 13
click at [246, 24] on icon at bounding box center [251, 24] width 18 height 14
click at [289, 236] on h4 "Communicative Skills" at bounding box center [622, 234] width 782 height 14
click at [439, 293] on div "10" at bounding box center [426, 304] width 57 height 66
click at [492, 418] on div "Listening 10" at bounding box center [622, 428] width 782 height 25
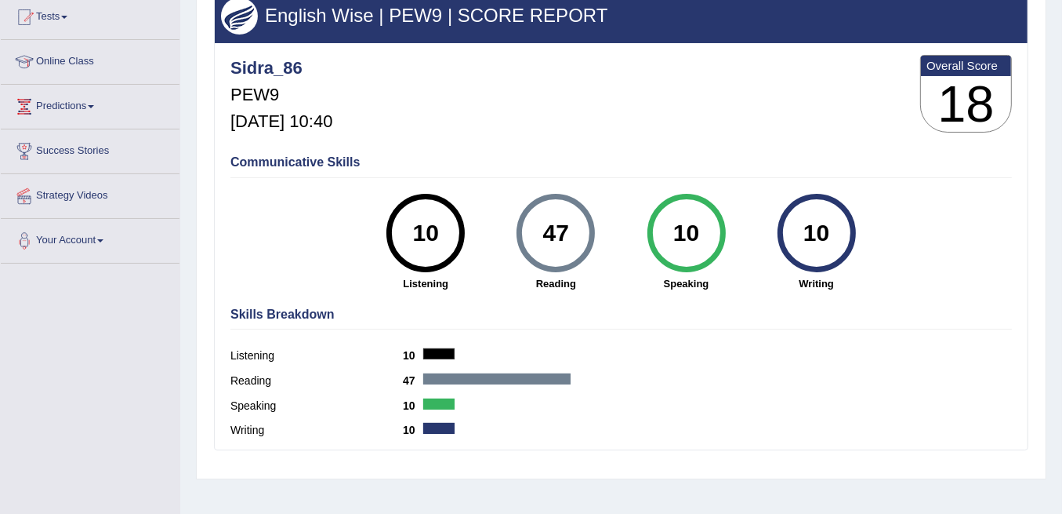
scroll to position [309, 0]
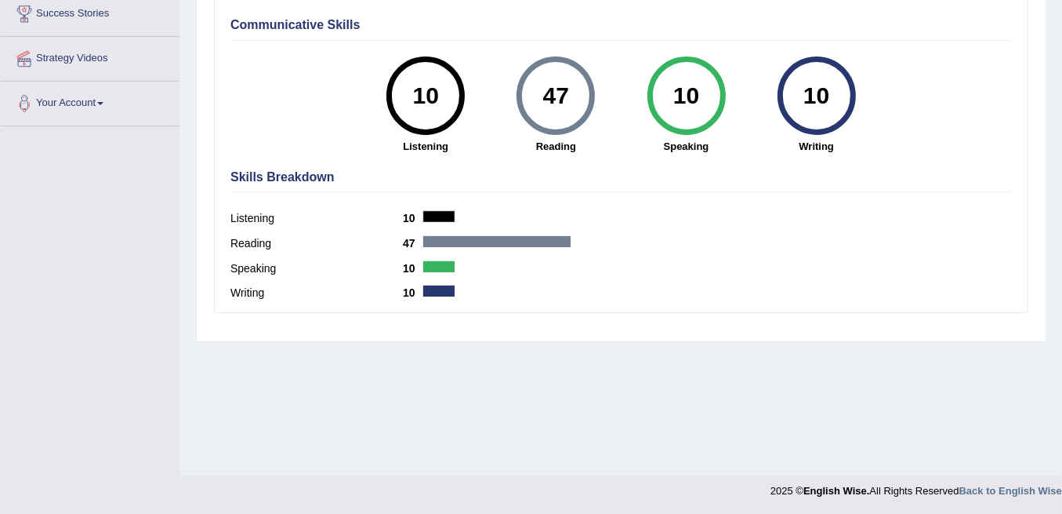
click at [448, 238] on div at bounding box center [496, 241] width 147 height 11
click at [717, 129] on div "10 Speaking" at bounding box center [686, 104] width 130 height 97
click at [819, 103] on div "10" at bounding box center [816, 96] width 57 height 66
click at [725, 95] on div "10" at bounding box center [687, 95] width 78 height 78
click at [592, 92] on div "47" at bounding box center [556, 95] width 78 height 78
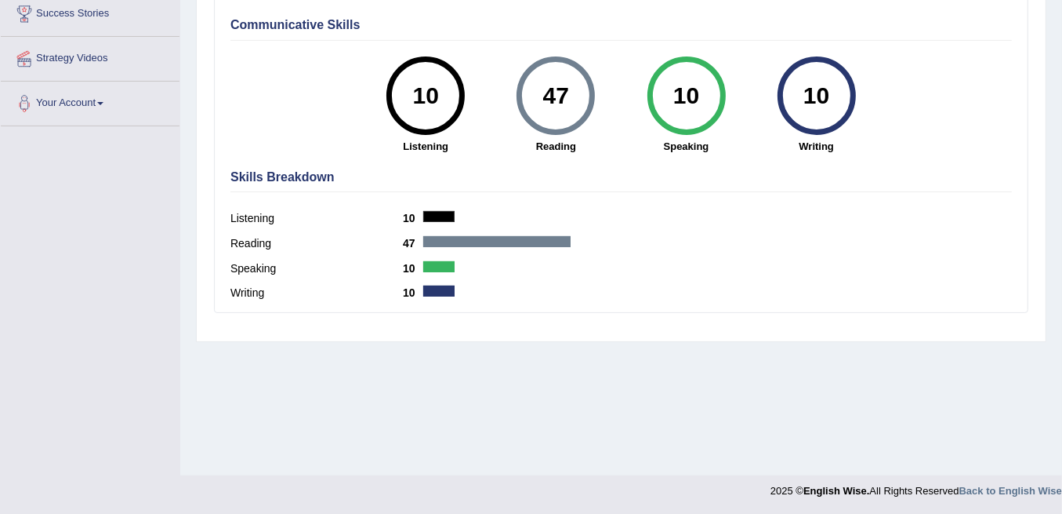
click at [398, 102] on div "10" at bounding box center [426, 96] width 57 height 66
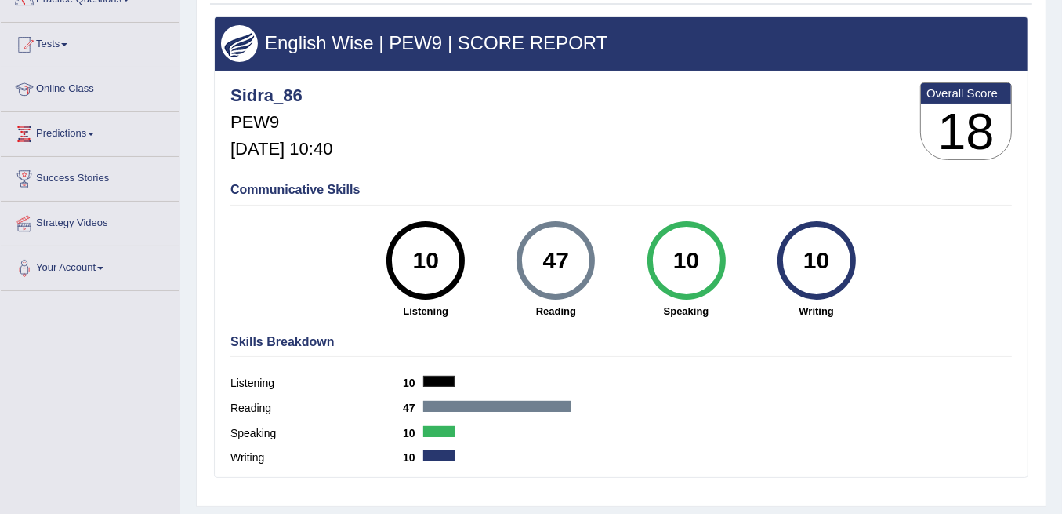
scroll to position [0, 0]
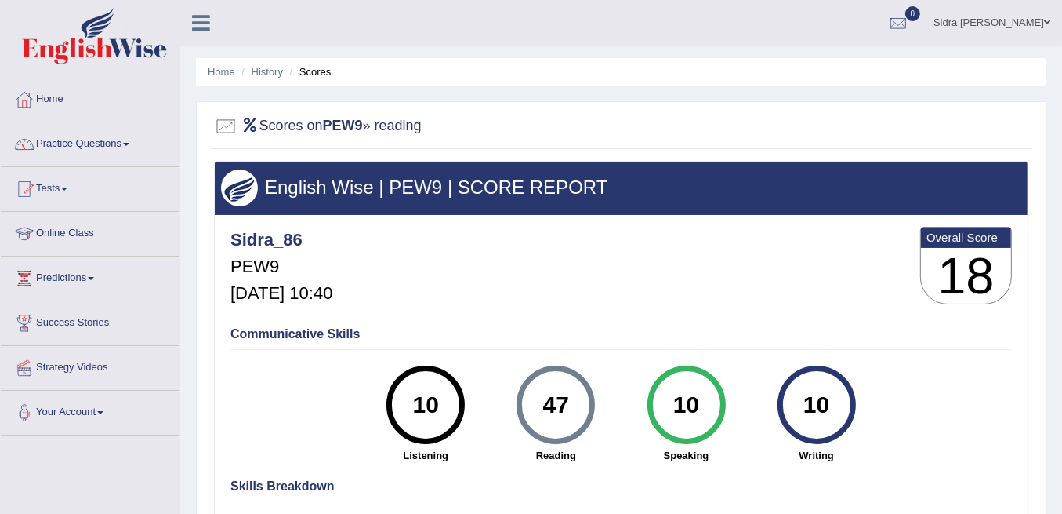
click at [320, 67] on li "Scores" at bounding box center [308, 71] width 45 height 15
click at [231, 73] on link "Home" at bounding box center [221, 72] width 27 height 12
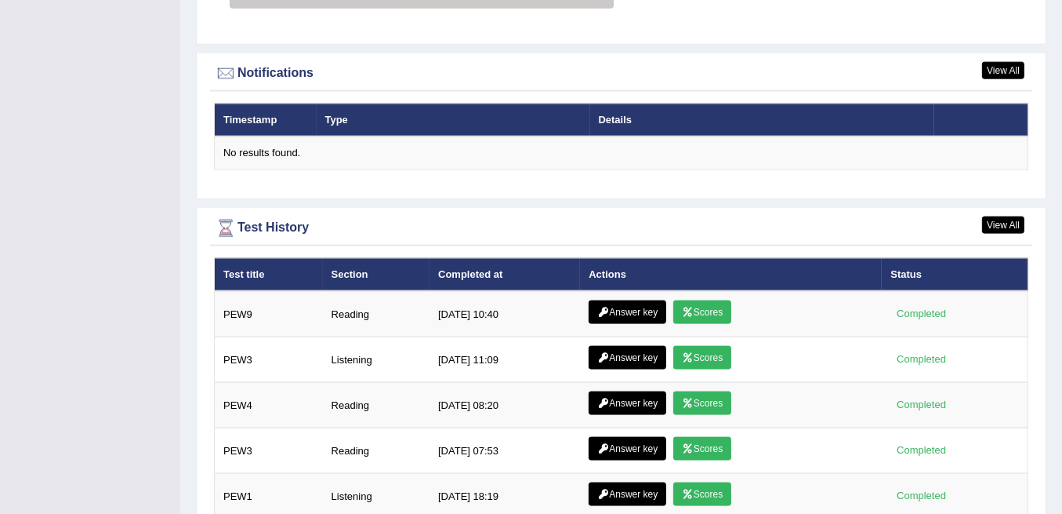
scroll to position [1882, 0]
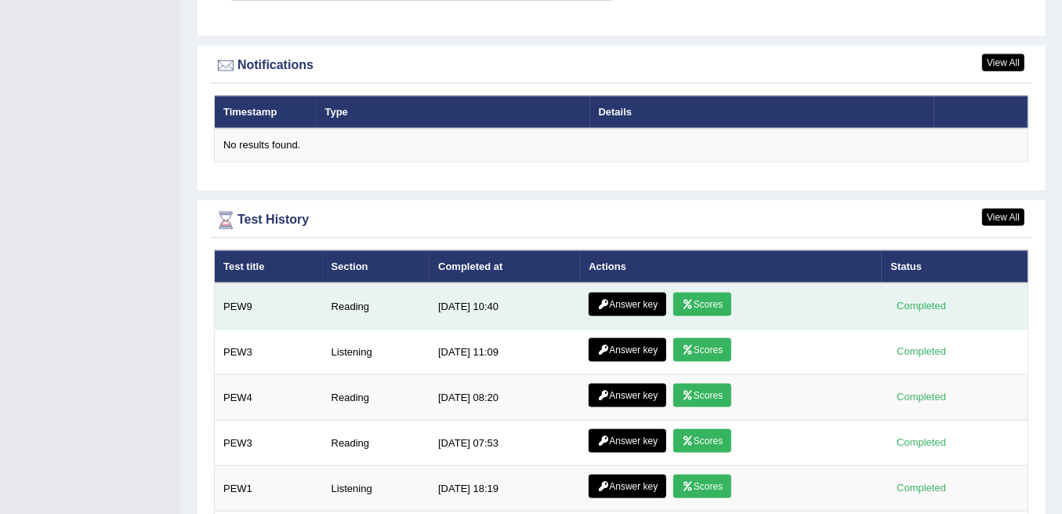
click at [611, 292] on link "Answer key" at bounding box center [628, 304] width 78 height 24
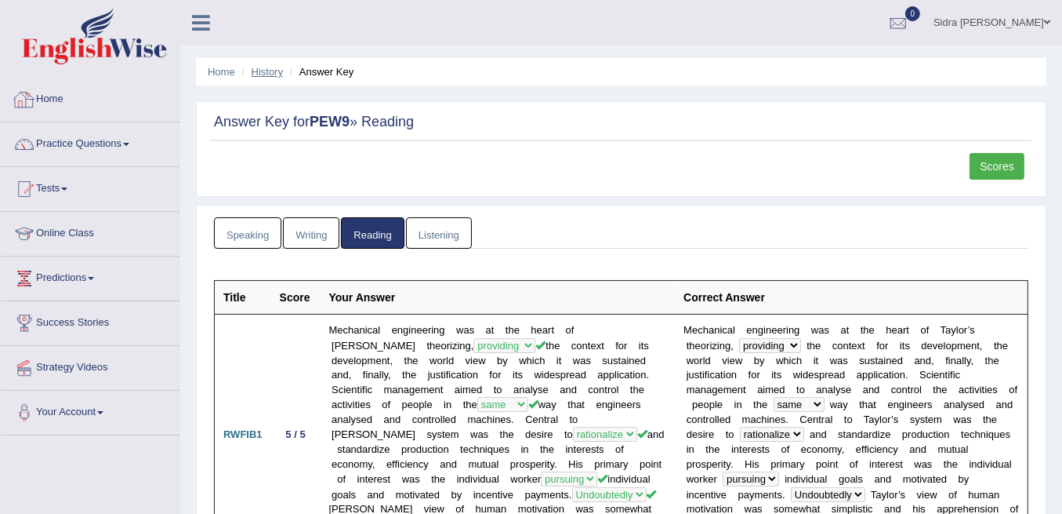
click at [277, 73] on link "History" at bounding box center [267, 72] width 31 height 12
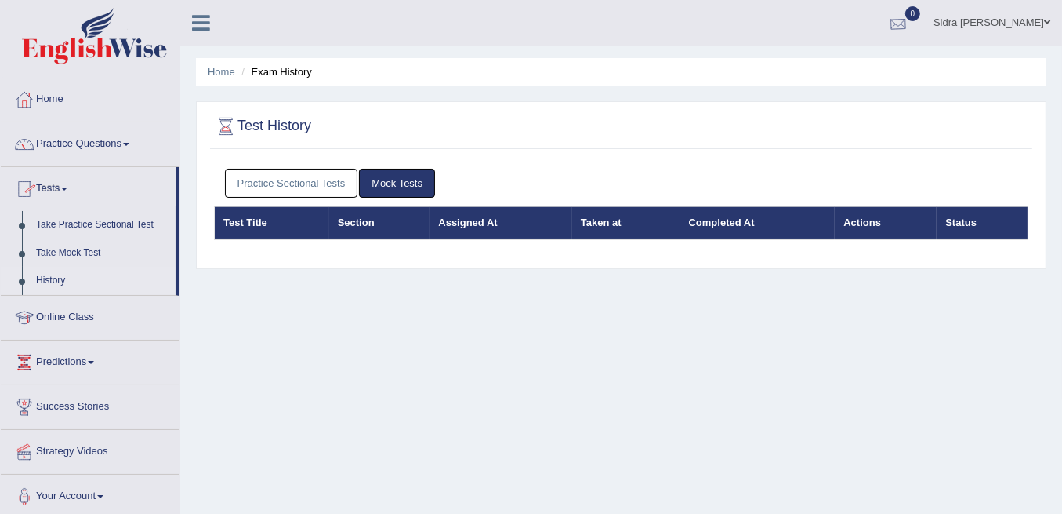
click at [910, 16] on div at bounding box center [899, 24] width 24 height 24
click at [868, 53] on li "See All Alerts" at bounding box center [804, 66] width 224 height 32
click at [910, 18] on div at bounding box center [899, 24] width 24 height 24
click at [848, 63] on link "See All Alerts" at bounding box center [804, 65] width 87 height 17
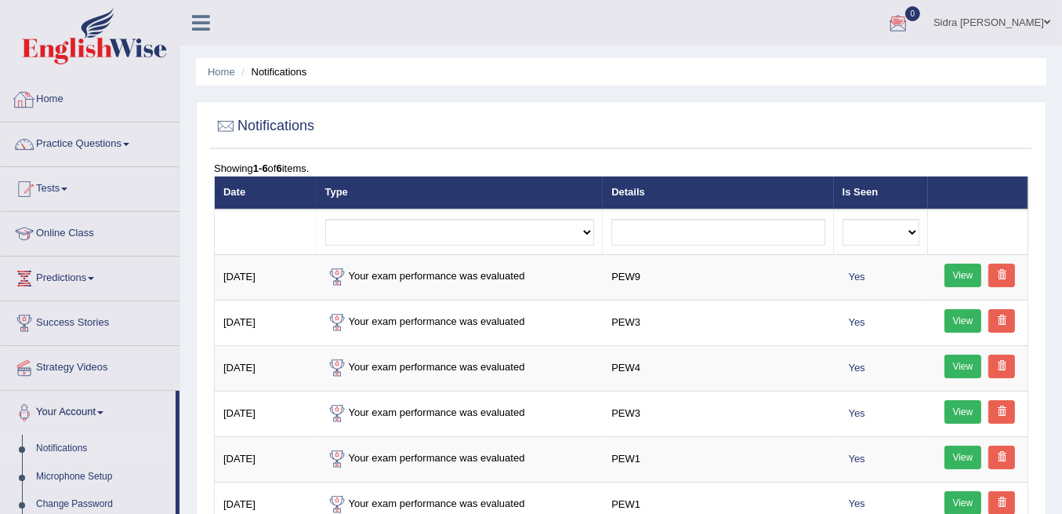
click at [60, 105] on link "Home" at bounding box center [90, 97] width 179 height 39
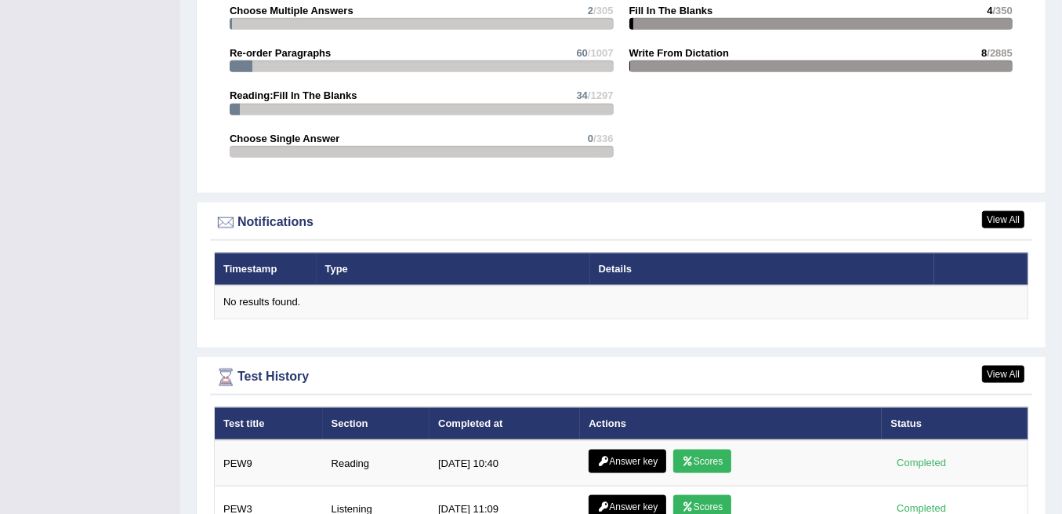
scroll to position [1967, 0]
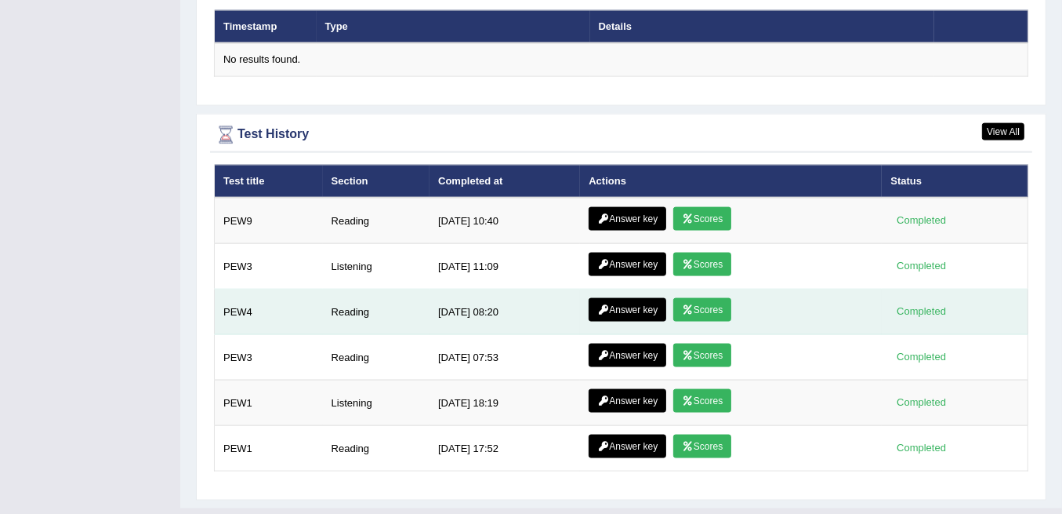
click at [689, 305] on icon at bounding box center [688, 309] width 12 height 9
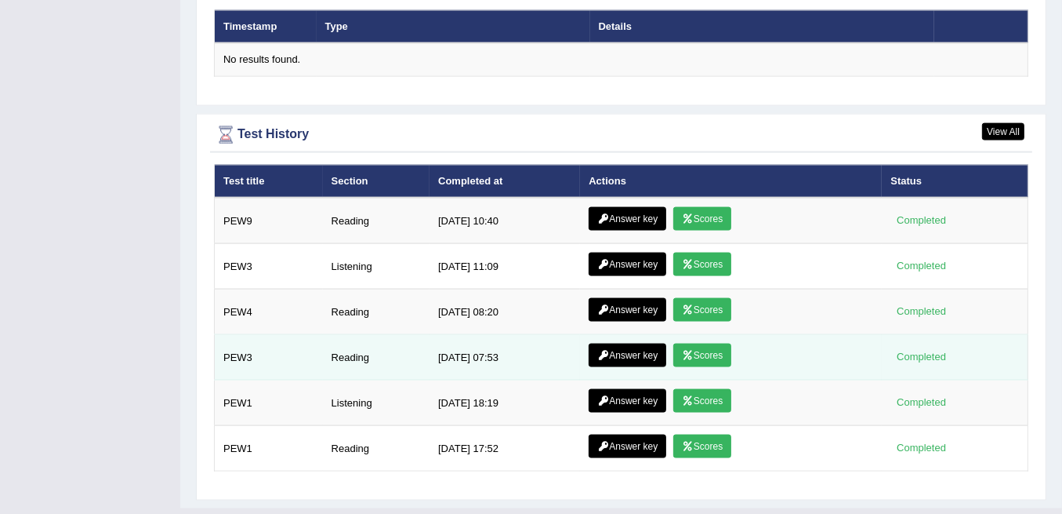
click at [681, 343] on link "Scores" at bounding box center [703, 355] width 58 height 24
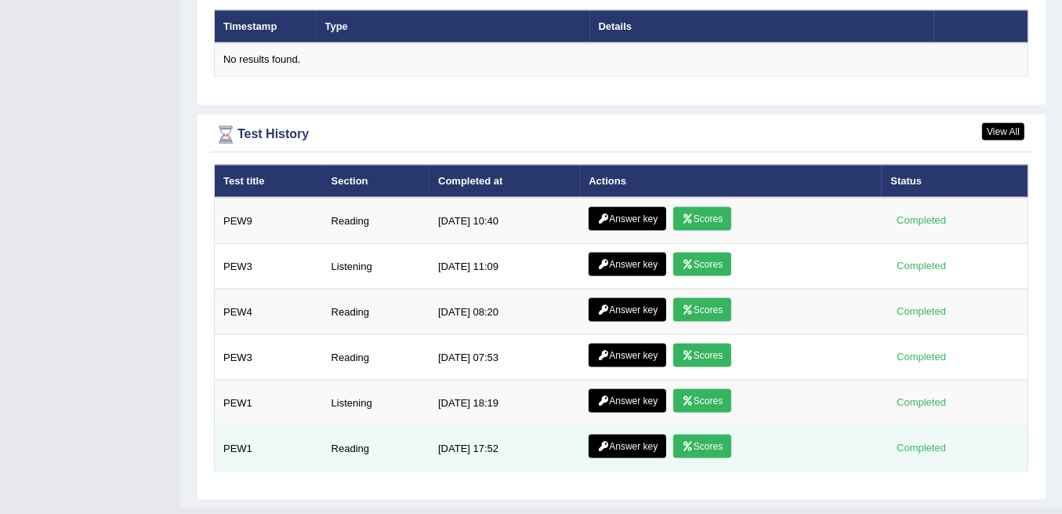
click at [700, 434] on link "Scores" at bounding box center [703, 446] width 58 height 24
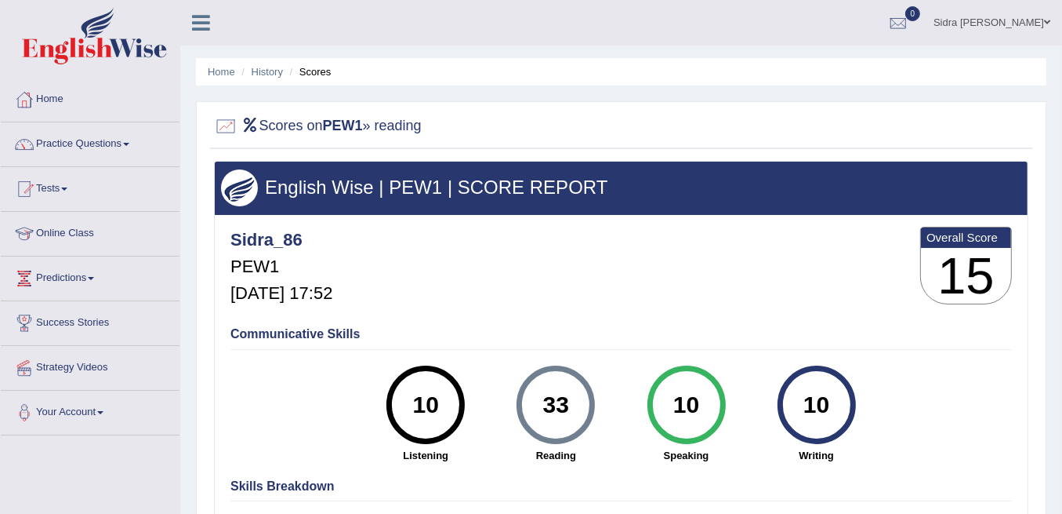
click at [323, 73] on li "Scores" at bounding box center [308, 71] width 45 height 15
click at [260, 77] on link "History" at bounding box center [267, 72] width 31 height 12
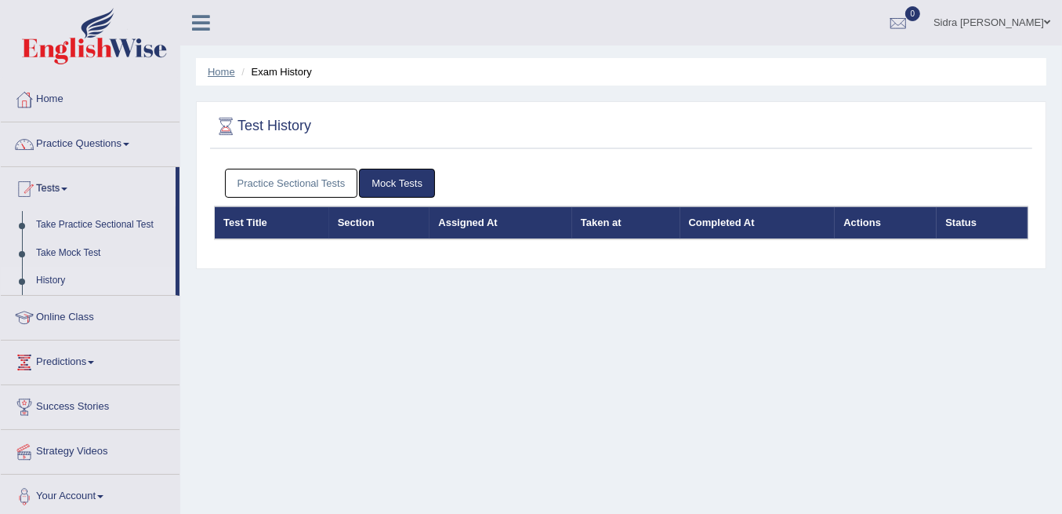
click at [226, 73] on link "Home" at bounding box center [221, 72] width 27 height 12
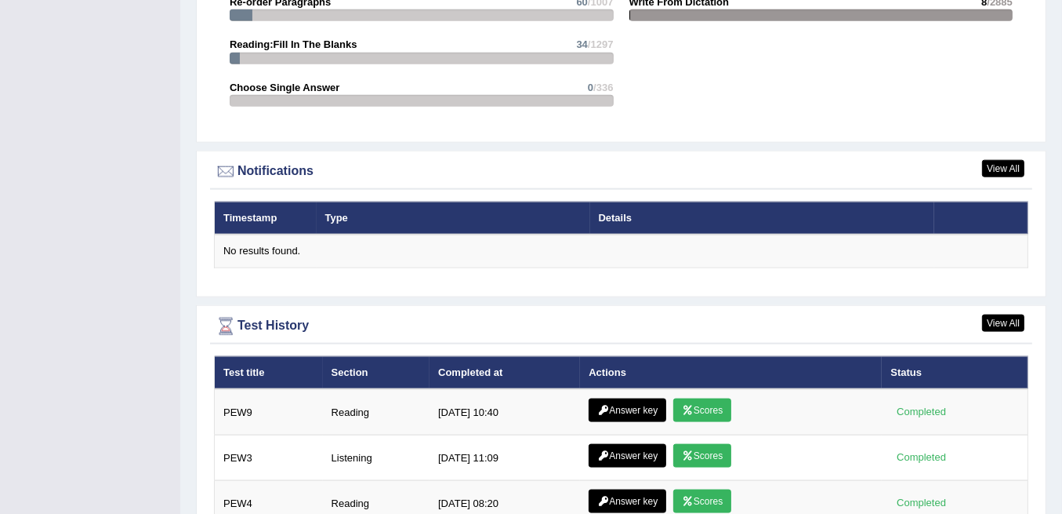
scroll to position [1967, 0]
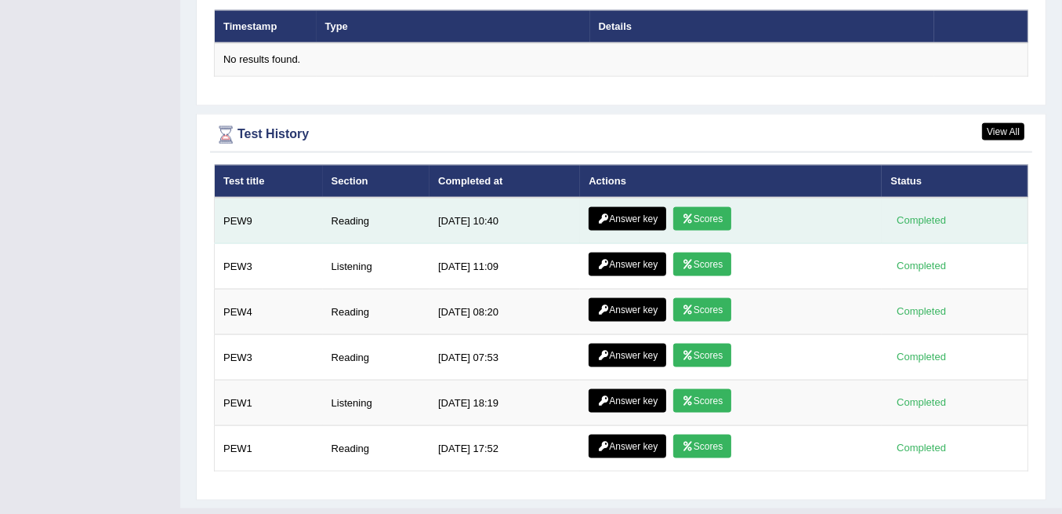
click at [641, 207] on link "Answer key" at bounding box center [628, 219] width 78 height 24
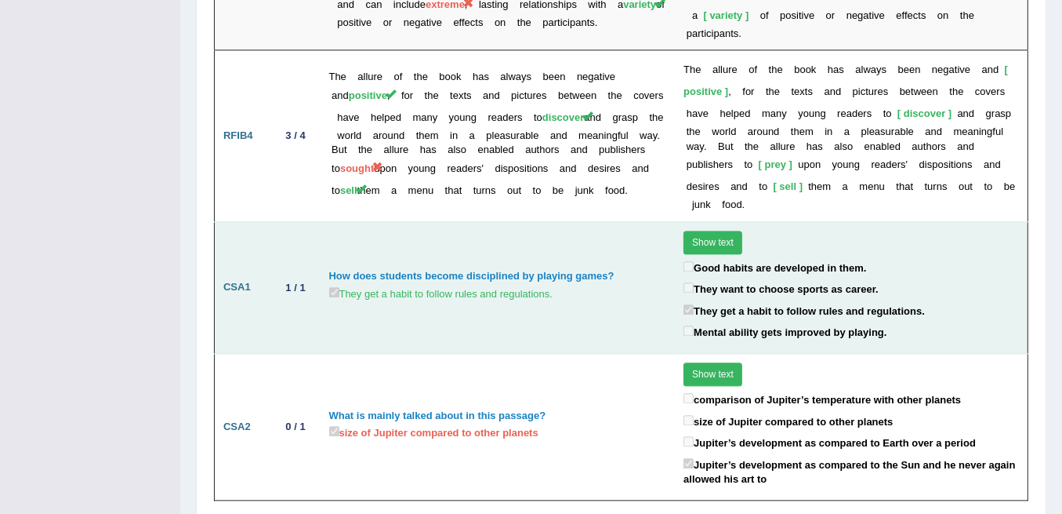
scroll to position [3071, 0]
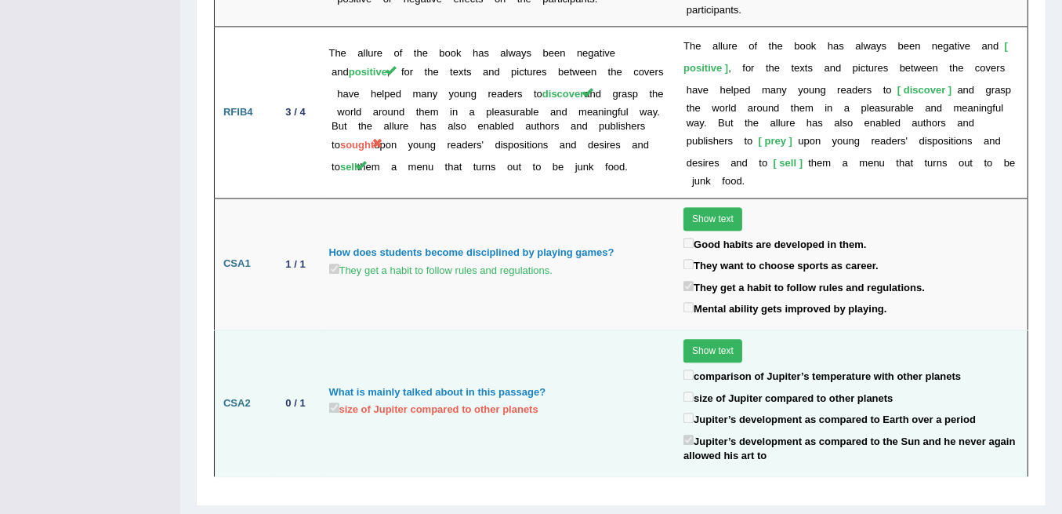
click at [714, 339] on button "Show text" at bounding box center [713, 351] width 59 height 24
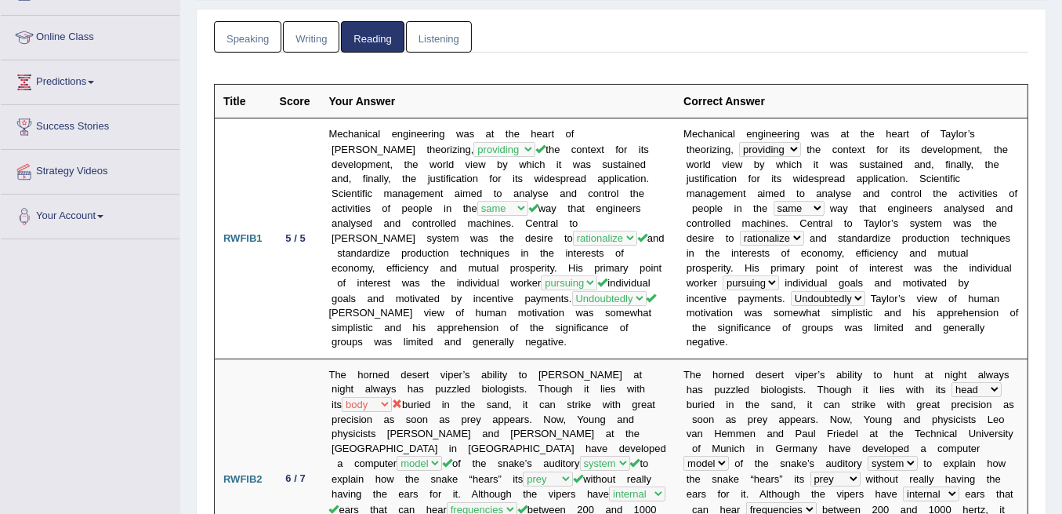
scroll to position [0, 0]
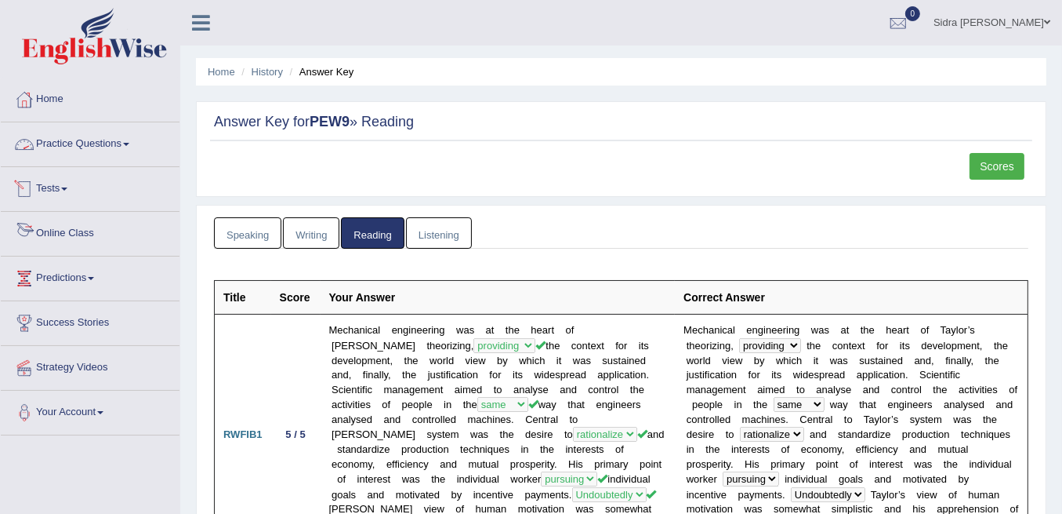
click at [66, 191] on link "Tests" at bounding box center [90, 186] width 179 height 39
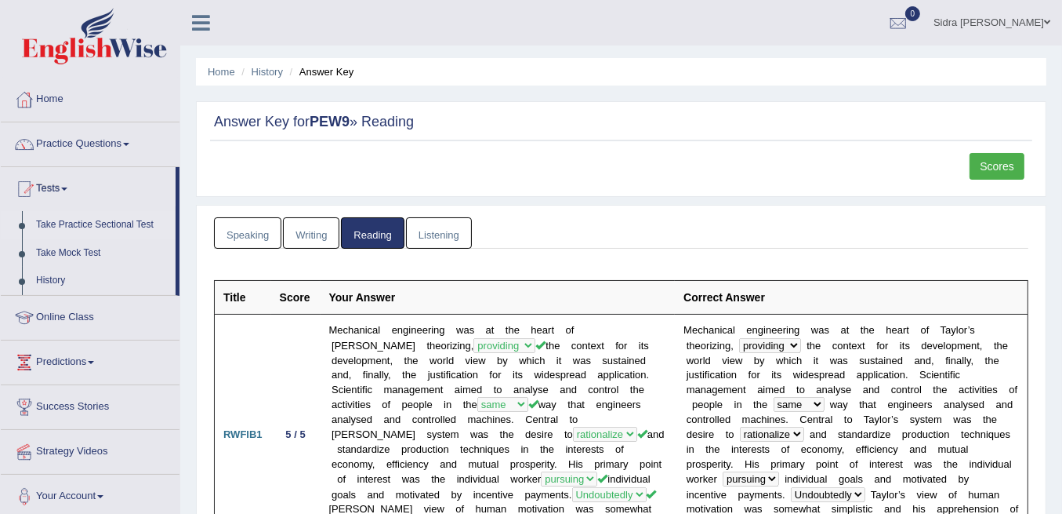
click at [78, 227] on link "Take Practice Sectional Test" at bounding box center [102, 225] width 147 height 28
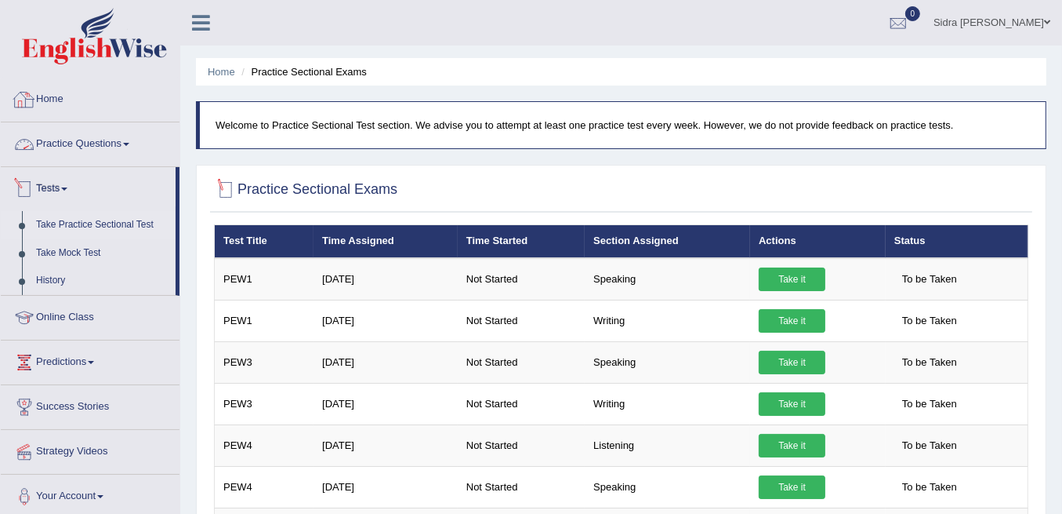
click at [98, 149] on link "Practice Questions" at bounding box center [90, 141] width 179 height 39
